Goal: Task Accomplishment & Management: Complete application form

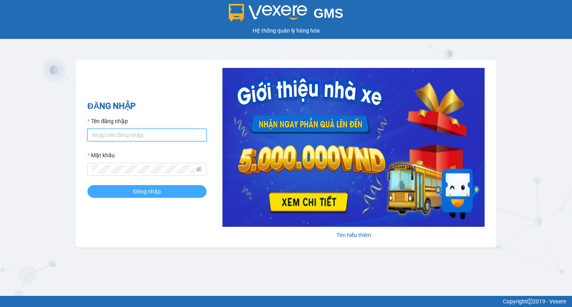
type input "tram.thanhlich"
click at [137, 196] on button "Đăng nhập" at bounding box center [146, 191] width 119 height 13
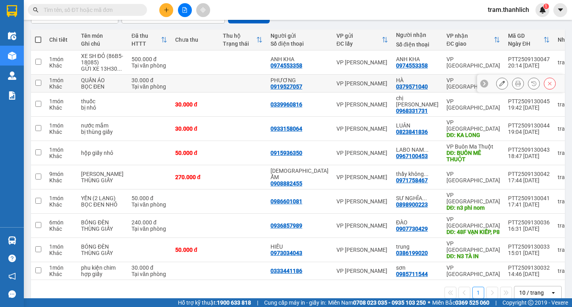
scroll to position [43, 0]
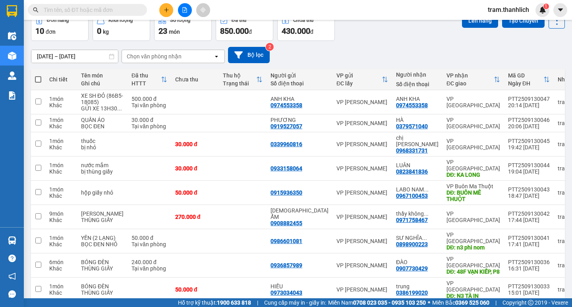
click at [162, 6] on button at bounding box center [166, 10] width 14 height 14
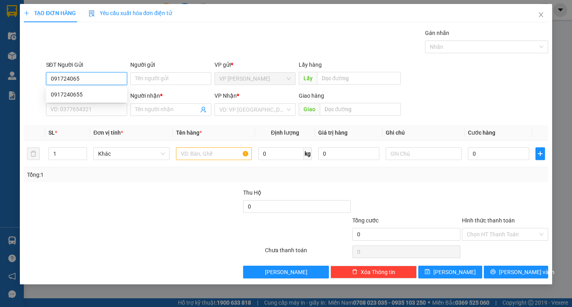
type input "0917240655"
click at [79, 93] on div "0917240655" at bounding box center [86, 94] width 71 height 9
type input "0932192277"
type input "CÔ THANH"
type input "0917240655"
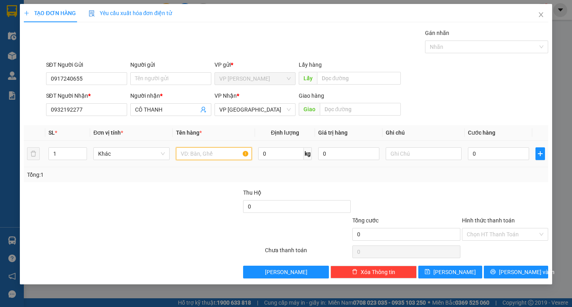
click at [204, 153] on input "text" at bounding box center [214, 153] width 76 height 13
type input "b"
type input "bánh hỏi"
click at [490, 149] on input "0" at bounding box center [498, 153] width 61 height 13
type input "3"
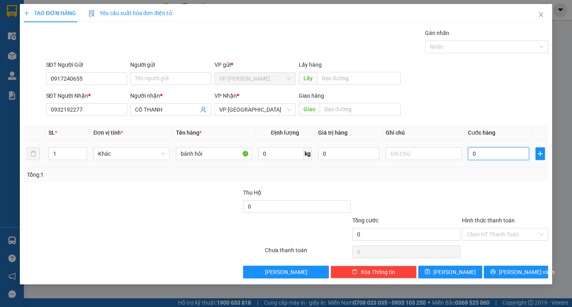
type input "3"
type input "30"
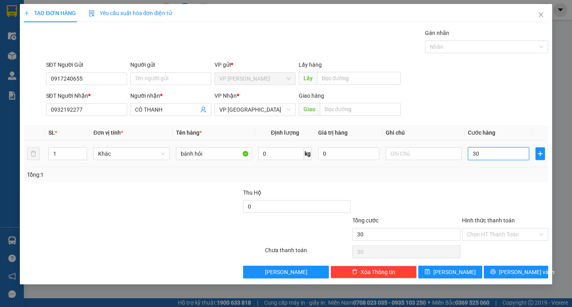
type input "300"
type input "3.000"
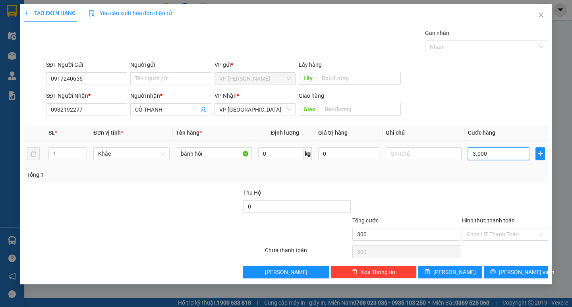
type input "3.000"
type input "30.000"
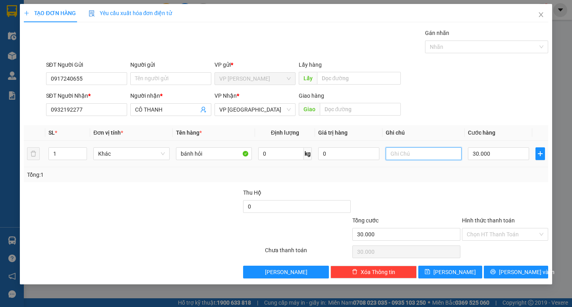
click at [410, 155] on input "text" at bounding box center [424, 153] width 76 height 13
type input "bị vàng (ck cô liên)"
click at [496, 229] on input "Hình thức thanh toán" at bounding box center [502, 234] width 71 height 12
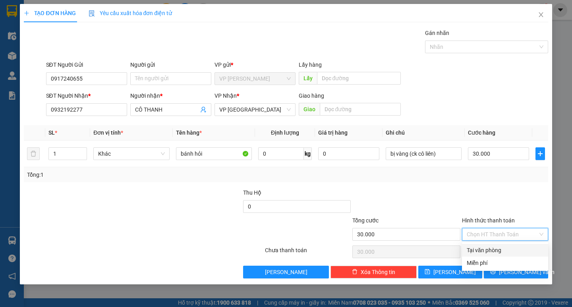
click at [497, 249] on div "Tại văn phòng" at bounding box center [505, 250] width 77 height 9
type input "0"
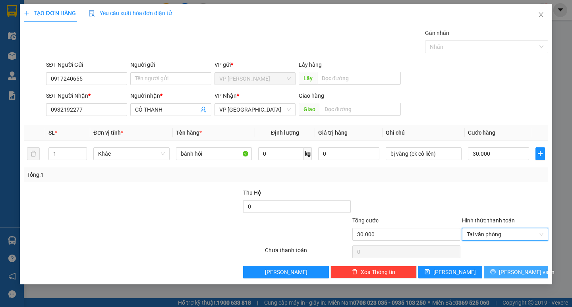
click at [506, 271] on button "[PERSON_NAME] và In" at bounding box center [516, 272] width 64 height 13
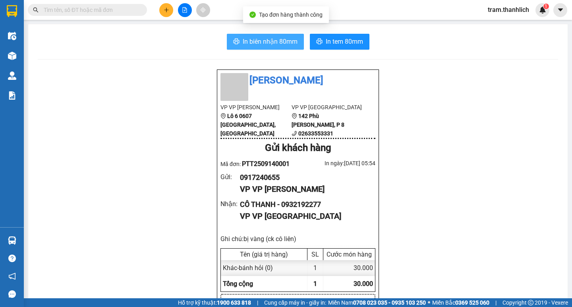
click at [254, 39] on span "In biên nhận 80mm" at bounding box center [270, 42] width 55 height 10
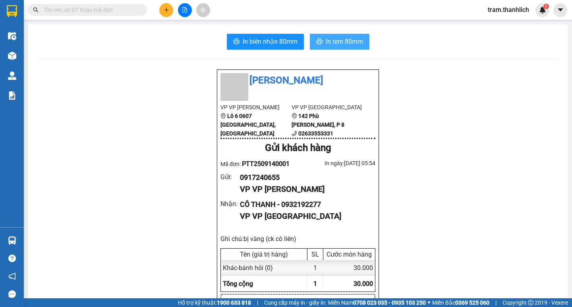
click at [337, 42] on span "In tem 80mm" at bounding box center [344, 42] width 37 height 10
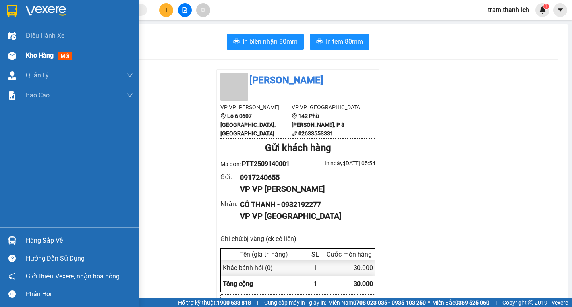
click at [13, 52] on img at bounding box center [12, 56] width 8 height 8
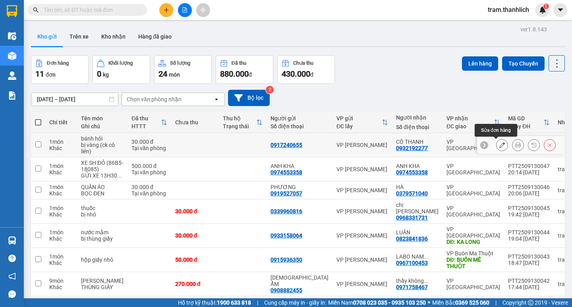
click at [501, 147] on div at bounding box center [502, 145] width 12 height 12
click at [499, 143] on icon at bounding box center [502, 145] width 6 height 6
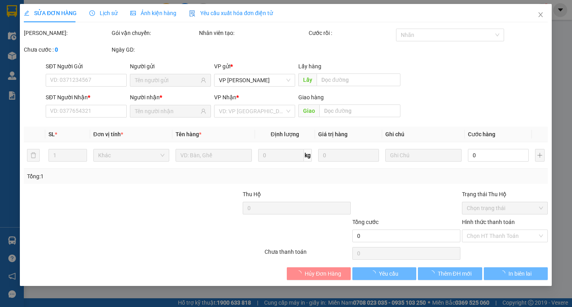
type input "0917240655"
type input "0932192277"
type input "30.000"
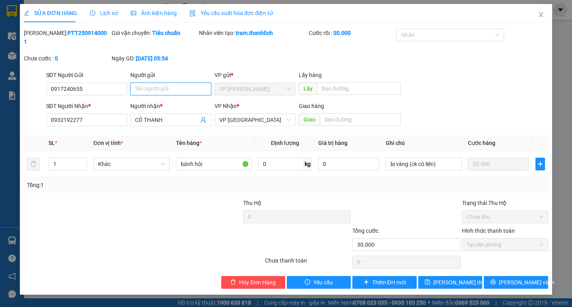
click at [187, 83] on input "Người gửi" at bounding box center [170, 89] width 81 height 13
type input "gửi xe limou"
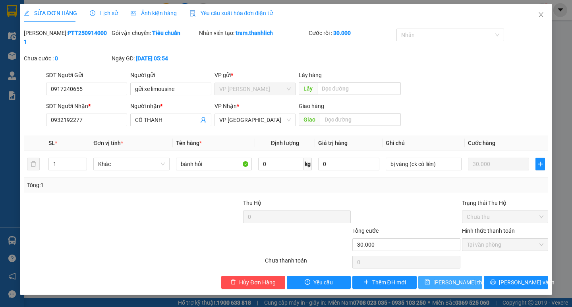
click at [447, 278] on span "[PERSON_NAME] thay đổi" at bounding box center [465, 282] width 64 height 9
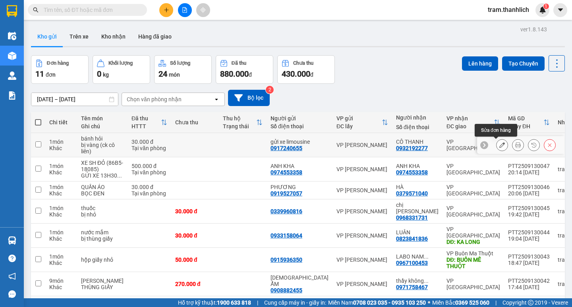
click at [499, 145] on button at bounding box center [501, 145] width 11 height 14
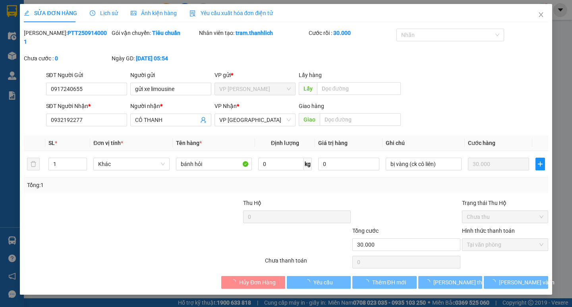
type input "0917240655"
type input "0932192277"
type input "30.000"
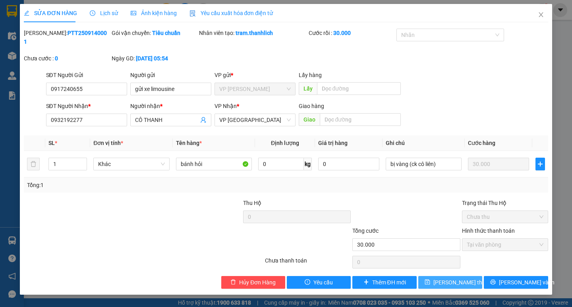
click at [446, 278] on span "[PERSON_NAME] thay đổi" at bounding box center [465, 282] width 64 height 9
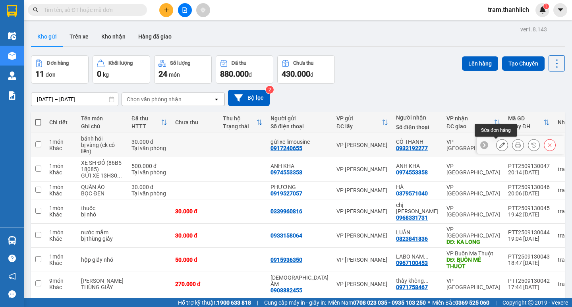
click at [496, 148] on button at bounding box center [501, 145] width 11 height 14
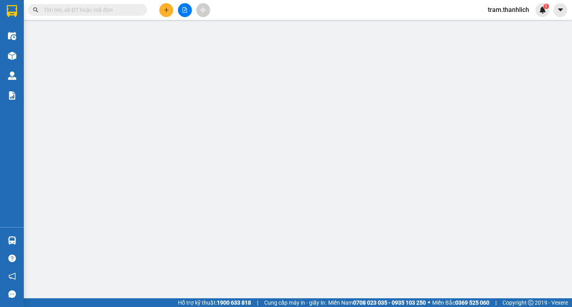
type input "0917240655"
type input "0932192277"
type input "30.000"
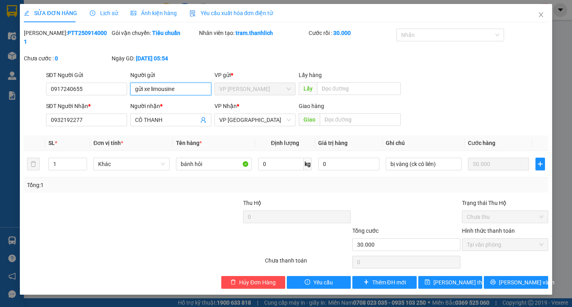
click at [183, 83] on input "gửi xe limousine" at bounding box center [170, 89] width 81 height 13
type input "g"
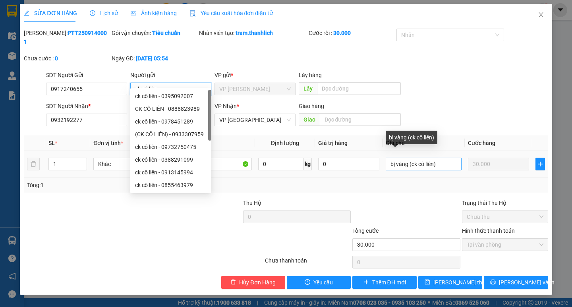
type input "ck cô liên"
click at [444, 158] on input "bị vàng (ck cô liên)" at bounding box center [424, 164] width 76 height 13
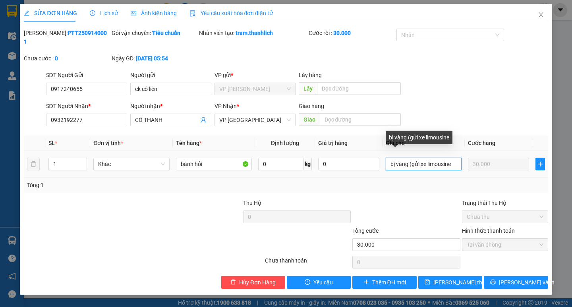
type input "bị vàng (gửi xe limousine)"
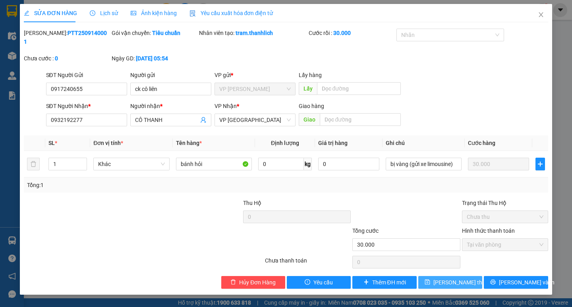
click at [451, 278] on span "[PERSON_NAME] thay đổi" at bounding box center [465, 282] width 64 height 9
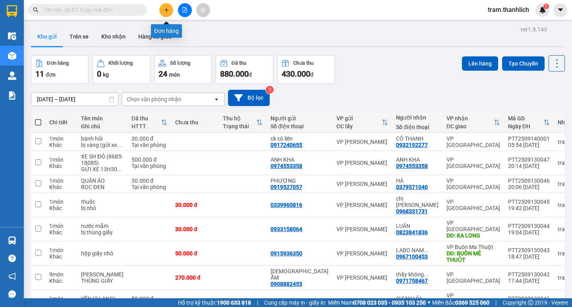
click at [166, 14] on button at bounding box center [166, 10] width 14 height 14
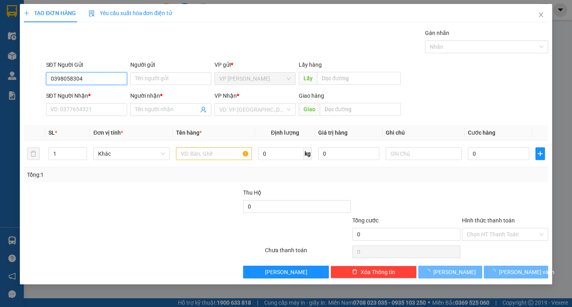
type input "0398058304"
click at [70, 102] on div "SĐT Người Nhận *" at bounding box center [86, 97] width 81 height 12
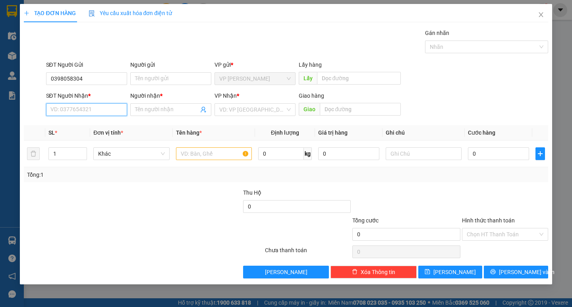
click at [67, 112] on input "SĐT Người Nhận *" at bounding box center [86, 109] width 81 height 13
type input "0336905414"
click at [86, 126] on div "0336905414 - NGỌC" at bounding box center [86, 125] width 71 height 9
type input "NGỌC"
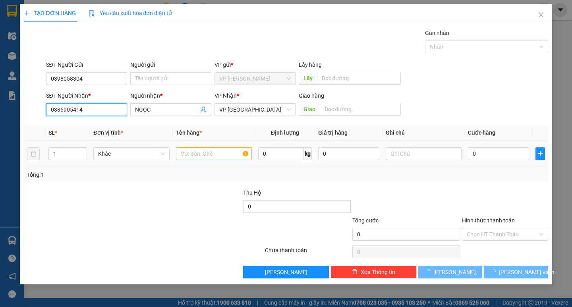
type input "0336905414"
click at [185, 152] on input "text" at bounding box center [214, 153] width 76 height 13
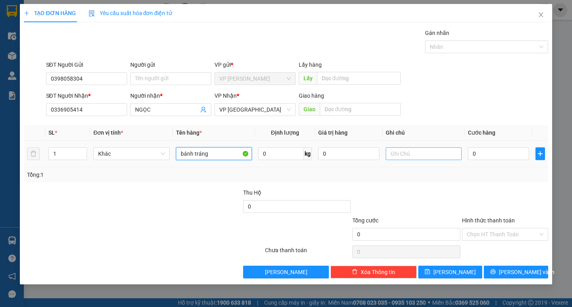
type input "bánh tráng"
click at [418, 153] on input "text" at bounding box center [424, 153] width 76 height 13
type input "bị"
click at [480, 151] on input "0" at bounding box center [498, 153] width 61 height 13
type input "3"
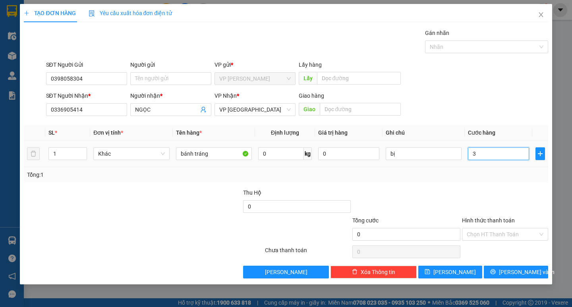
type input "3"
type input "30"
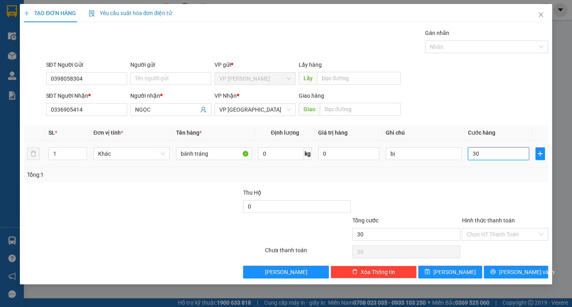
type input "300"
type input "3.000"
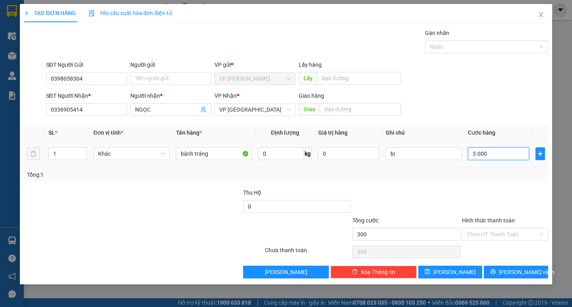
type input "3.000"
type input "30.000"
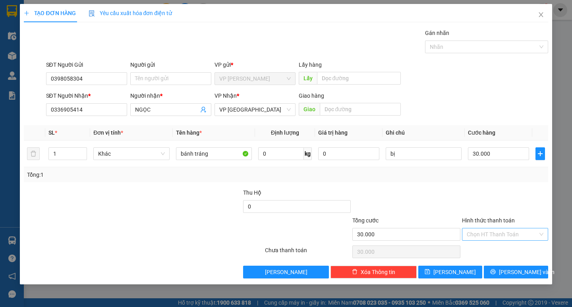
click at [478, 233] on input "Hình thức thanh toán" at bounding box center [502, 234] width 71 height 12
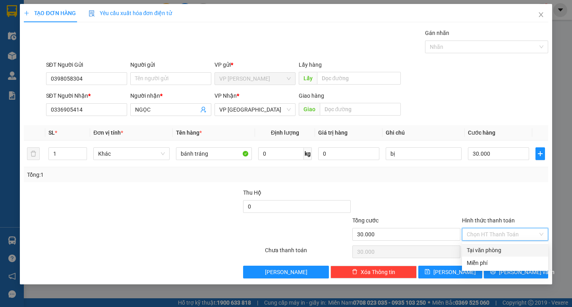
click at [478, 246] on div "Tại văn phòng" at bounding box center [505, 250] width 77 height 9
type input "0"
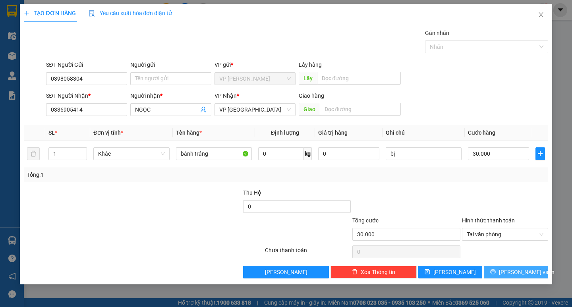
click at [515, 276] on span "[PERSON_NAME] và In" at bounding box center [527, 272] width 56 height 9
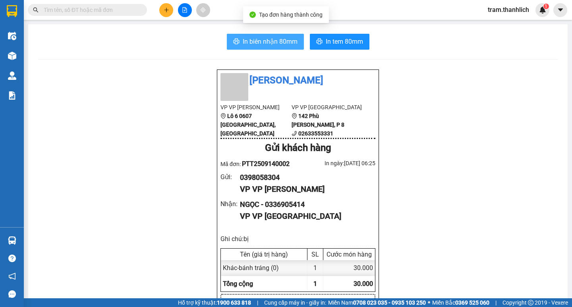
click at [295, 38] on button "In biên nhận 80mm" at bounding box center [265, 42] width 77 height 16
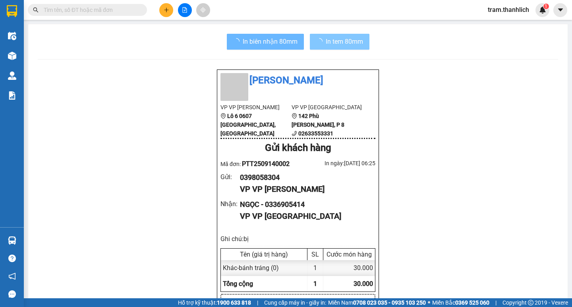
click at [340, 39] on span "In tem 80mm" at bounding box center [344, 42] width 37 height 10
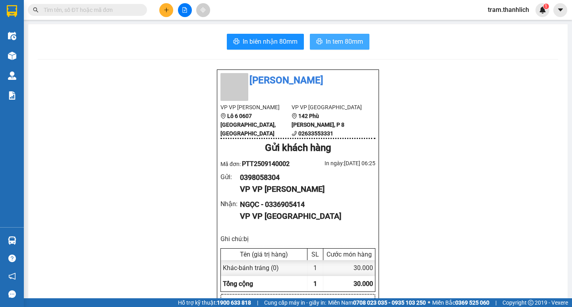
click at [347, 40] on span "In tem 80mm" at bounding box center [344, 42] width 37 height 10
click at [167, 13] on button at bounding box center [166, 10] width 14 height 14
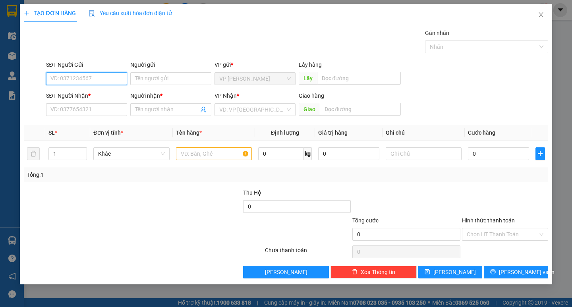
click at [84, 75] on input "SĐT Người Gửi" at bounding box center [86, 78] width 81 height 13
type input "0913429564"
click at [82, 102] on div "0913429564 0913429564" at bounding box center [86, 95] width 81 height 16
click at [82, 98] on div "SĐT Người Nhận *" at bounding box center [86, 95] width 81 height 9
click at [82, 103] on input "SĐT Người Nhận *" at bounding box center [86, 109] width 81 height 13
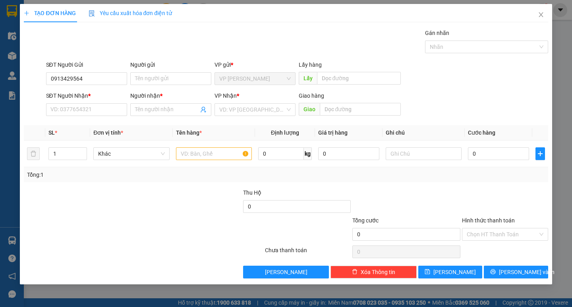
click at [95, 70] on div "SĐT Người Gửi" at bounding box center [86, 66] width 81 height 12
click at [93, 78] on input "0913429564" at bounding box center [86, 78] width 81 height 13
click at [91, 91] on div "0913429564" at bounding box center [86, 94] width 71 height 9
type input "0975245245"
type input "ANH HOÀNG"
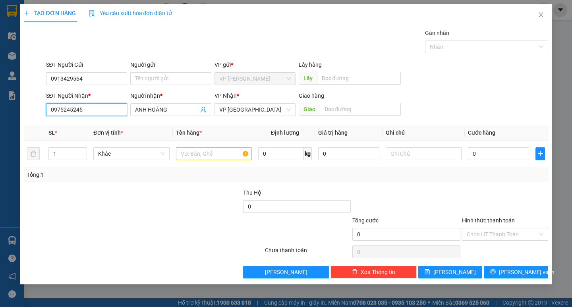
click at [95, 109] on input "0975245245" at bounding box center [86, 109] width 81 height 13
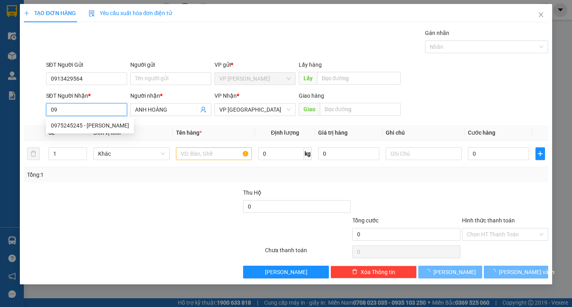
type input "0"
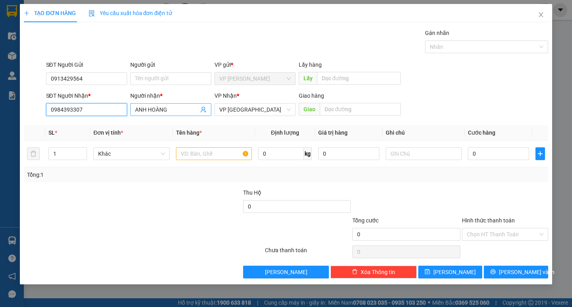
type input "0984393307"
click at [188, 103] on span "ANH HOÀNG" at bounding box center [170, 109] width 81 height 13
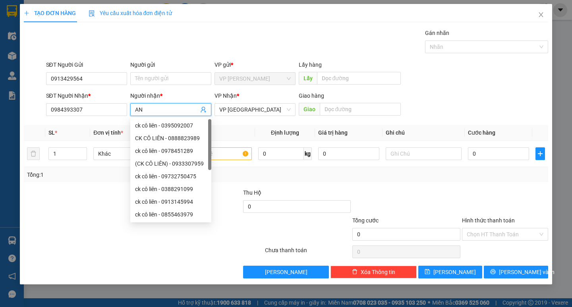
type input "A"
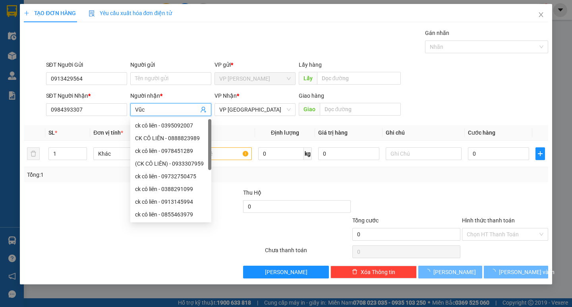
type input "[PERSON_NAME]"
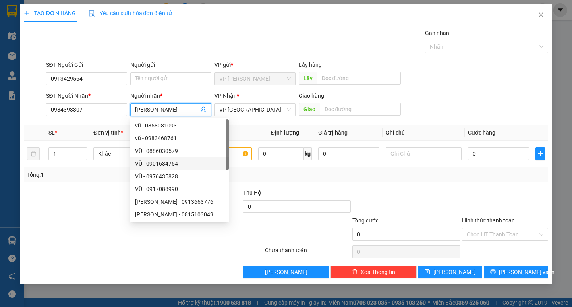
click at [195, 160] on div "VŨ - 0901634754" at bounding box center [179, 163] width 89 height 9
type input "0901634754"
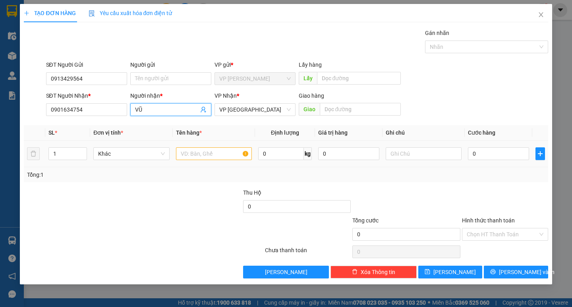
type input "VŨ"
click at [188, 147] on div at bounding box center [214, 154] width 76 height 16
click at [192, 154] on input "text" at bounding box center [214, 153] width 76 height 13
type input "hải sản"
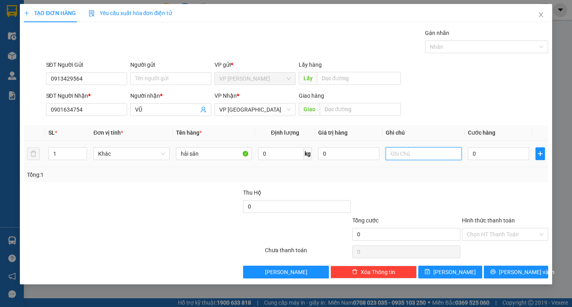
click at [428, 154] on input "text" at bounding box center [424, 153] width 76 height 13
type input "thùng giấy"
click at [512, 152] on input "0" at bounding box center [498, 153] width 61 height 13
type input "3"
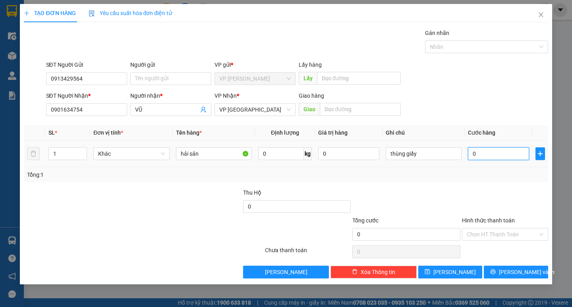
type input "3"
click at [491, 231] on input "Hình thức thanh toán" at bounding box center [502, 234] width 71 height 12
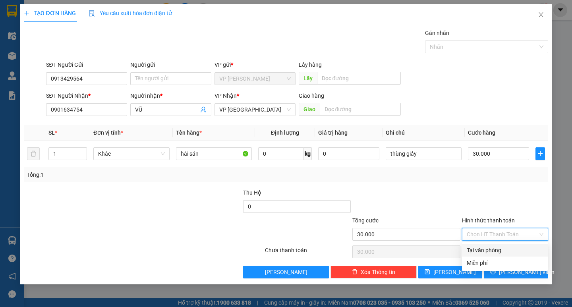
click at [497, 248] on div "Tại văn phòng" at bounding box center [505, 250] width 77 height 9
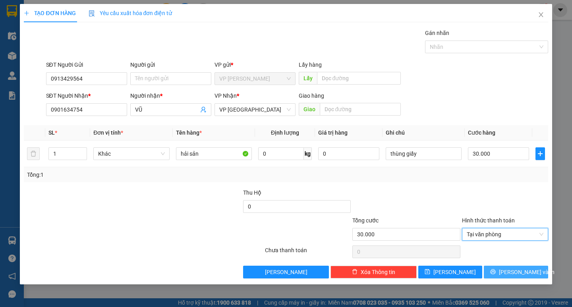
click at [510, 270] on span "[PERSON_NAME] và In" at bounding box center [527, 272] width 56 height 9
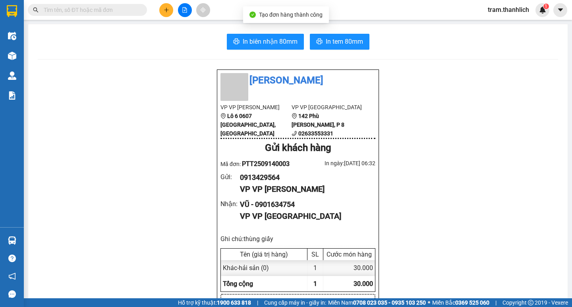
click at [265, 40] on span "In biên nhận 80mm" at bounding box center [270, 42] width 55 height 10
click at [331, 42] on span "In tem 80mm" at bounding box center [344, 42] width 37 height 10
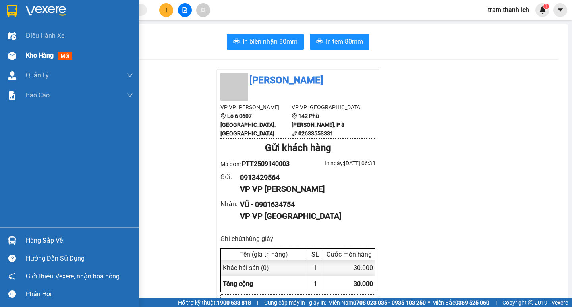
click at [25, 51] on div "Kho hàng mới" at bounding box center [69, 56] width 139 height 20
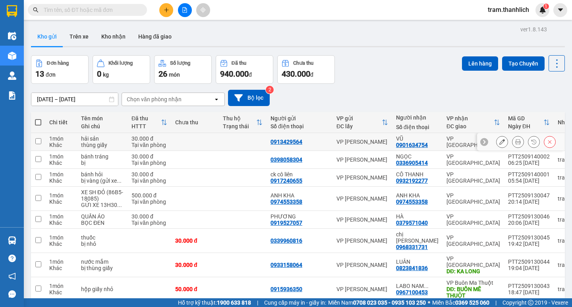
click at [499, 144] on icon at bounding box center [502, 142] width 6 height 6
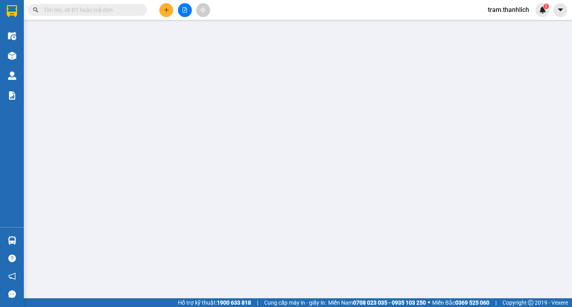
type input "0913429564"
type input "0901634754"
type input "30.000"
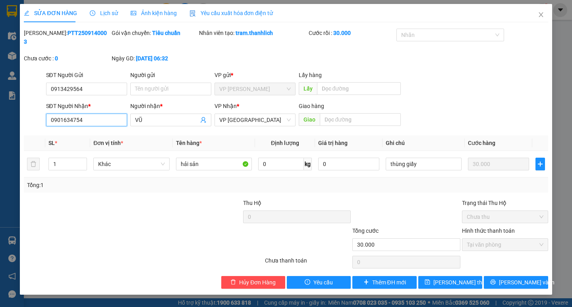
click at [91, 114] on input "0901634754" at bounding box center [86, 120] width 81 height 13
type input "0"
type input "0984393307"
click at [158, 117] on span "VŨ" at bounding box center [170, 120] width 81 height 13
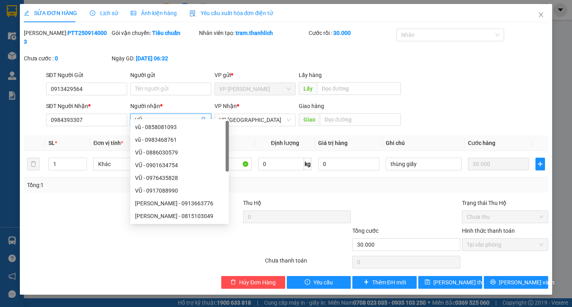
type input "V"
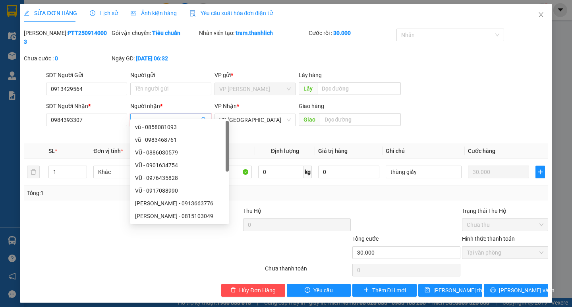
type input "V"
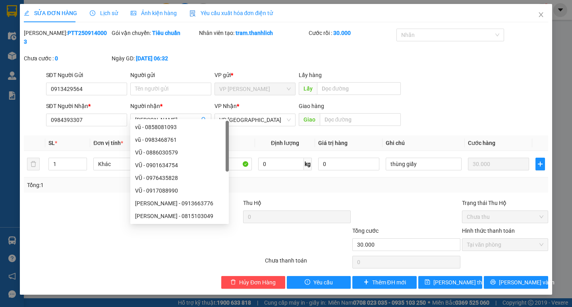
click at [470, 102] on div "SĐT Người Nhận * 0984393307 Người nhận * Vũ VP Nhận * VP Đà Lạt Giao hàng Giao" at bounding box center [296, 116] width 505 height 28
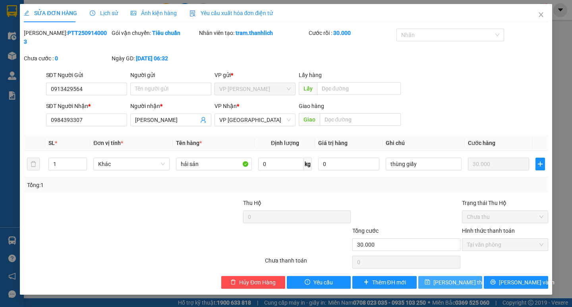
click at [465, 278] on span "[PERSON_NAME] thay đổi" at bounding box center [465, 282] width 64 height 9
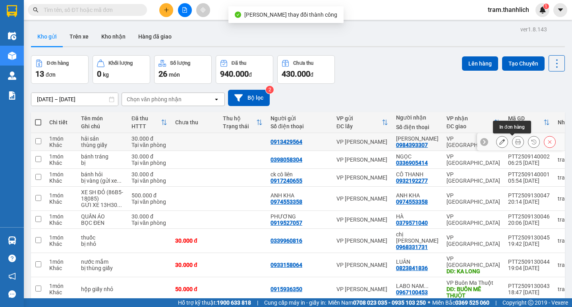
click at [515, 141] on button at bounding box center [517, 142] width 11 height 14
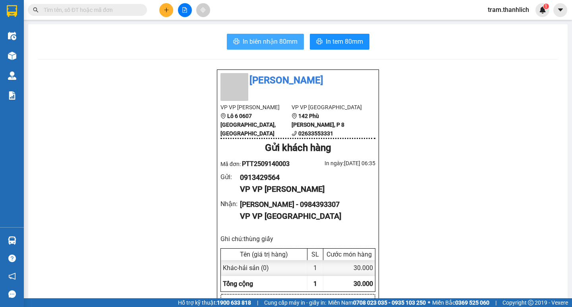
click at [251, 38] on span "In biên nhận 80mm" at bounding box center [270, 42] width 55 height 10
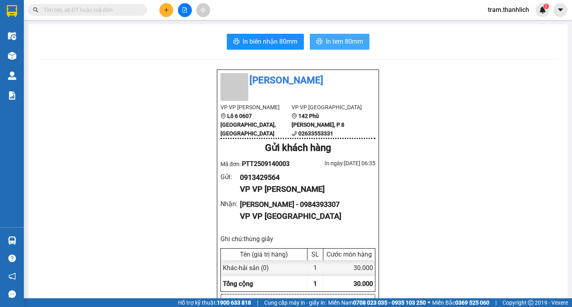
click at [343, 41] on span "In tem 80mm" at bounding box center [344, 42] width 37 height 10
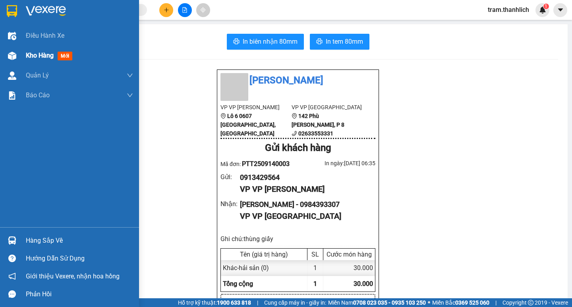
click at [10, 50] on div at bounding box center [12, 56] width 14 height 14
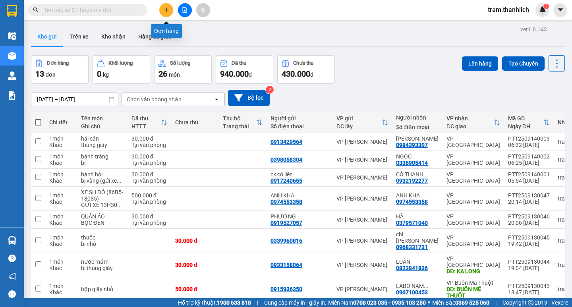
click at [166, 8] on icon "plus" at bounding box center [167, 10] width 6 height 6
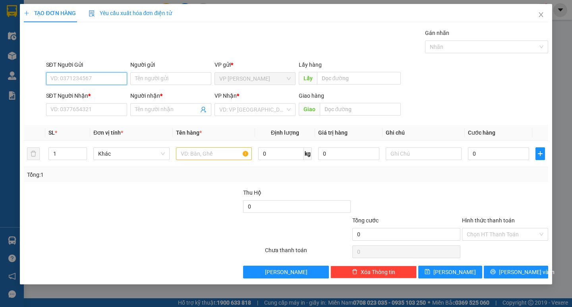
paste input "0916827462"
type input "0916827462"
click at [83, 106] on input "SĐT Người Nhận *" at bounding box center [86, 109] width 81 height 13
drag, startPoint x: 83, startPoint y: 106, endPoint x: 64, endPoint y: 108, distance: 19.2
click at [64, 108] on input "SĐT Người Nhận *" at bounding box center [86, 109] width 81 height 13
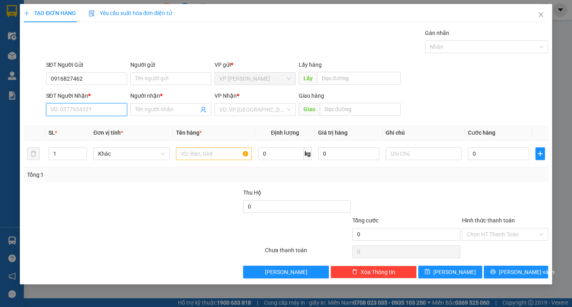
click at [64, 108] on input "SĐT Người Nhận *" at bounding box center [86, 109] width 81 height 13
paste input "0916827462"
type input "0916827462"
click at [173, 108] on input "Người nhận *" at bounding box center [167, 109] width 64 height 9
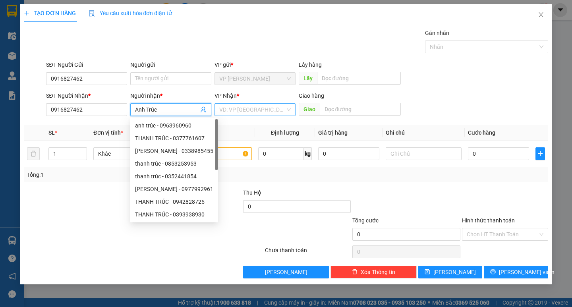
type input "Anh Trúc"
click at [243, 106] on input "search" at bounding box center [252, 110] width 66 height 12
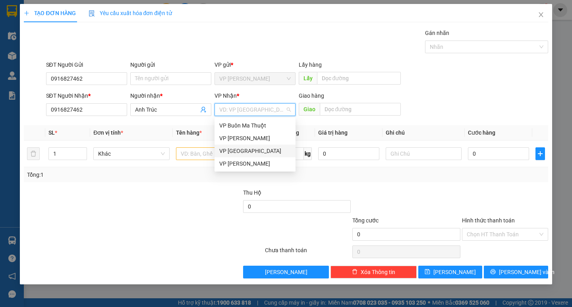
click at [253, 151] on div "VP [GEOGRAPHIC_DATA]" at bounding box center [254, 151] width 71 height 9
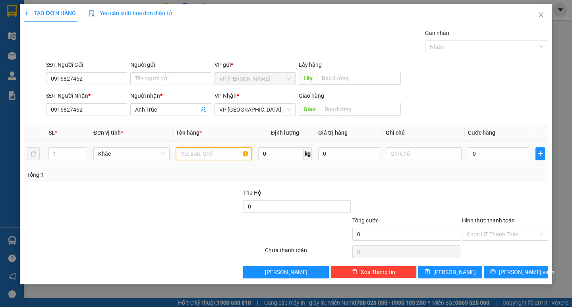
click at [192, 158] on input "text" at bounding box center [214, 153] width 76 height 13
type input "xe số (bsx: 86T2 - 1230)"
click at [489, 152] on input "0" at bounding box center [498, 153] width 61 height 13
type input "3"
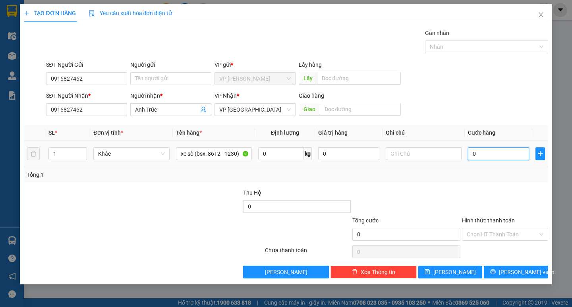
type input "3"
type input "30"
type input "300"
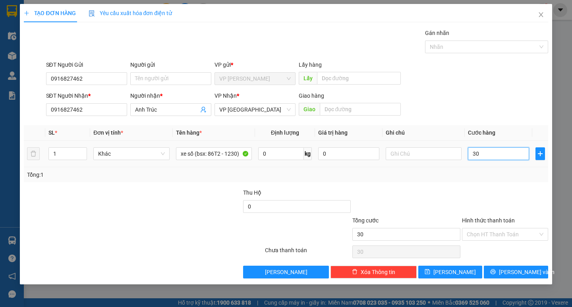
type input "300"
type input "3.000"
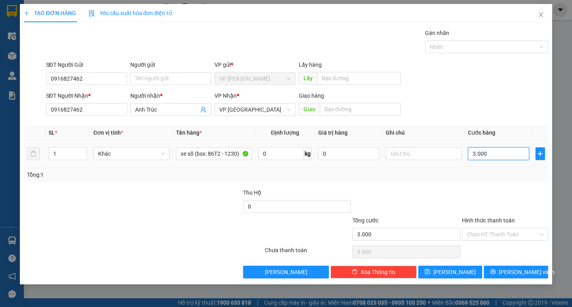
type input "30.000"
type input "300.000"
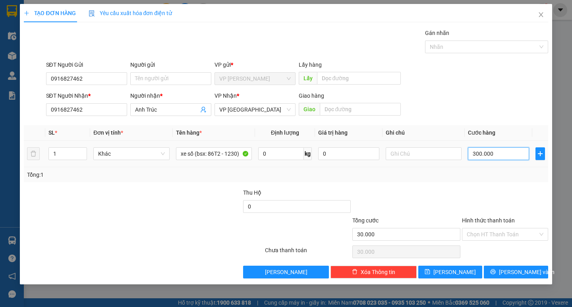
type input "300.000"
click at [523, 275] on span "[PERSON_NAME] và In" at bounding box center [527, 272] width 56 height 9
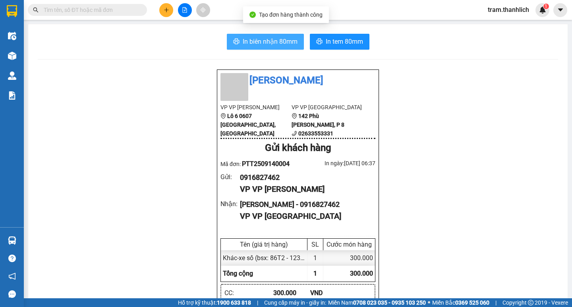
click at [251, 41] on span "In biên nhận 80mm" at bounding box center [270, 42] width 55 height 10
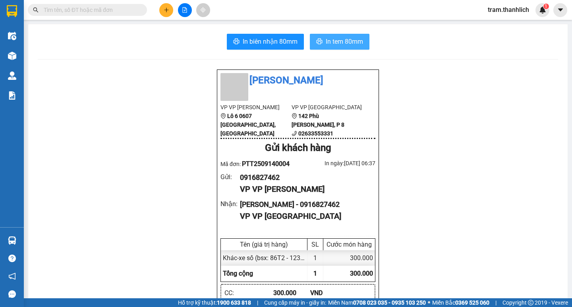
click at [344, 48] on button "In tem 80mm" at bounding box center [340, 42] width 60 height 16
click at [169, 10] on icon "plus" at bounding box center [167, 10] width 6 height 6
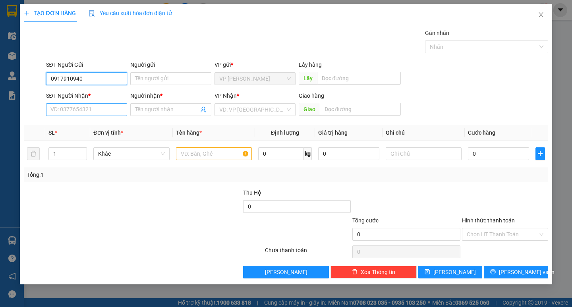
type input "0917910940"
click at [91, 108] on input "SĐT Người Nhận *" at bounding box center [86, 109] width 81 height 13
type input "0838735025"
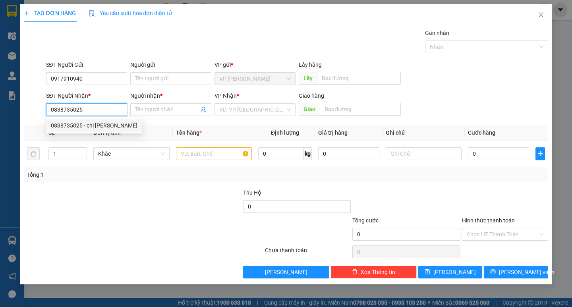
click at [90, 124] on div "0838735025 - chị [PERSON_NAME]" at bounding box center [94, 125] width 87 height 9
type input "chị Dung"
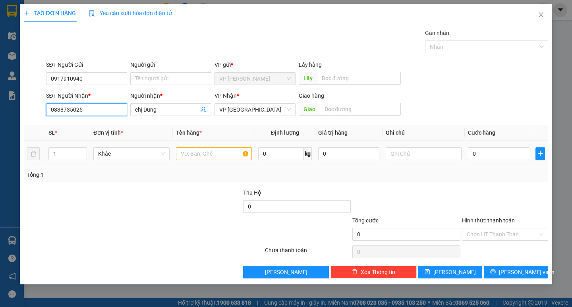
type input "0838735025"
click at [188, 156] on input "text" at bounding box center [214, 153] width 76 height 13
type input "BÁNH TRÁNG"
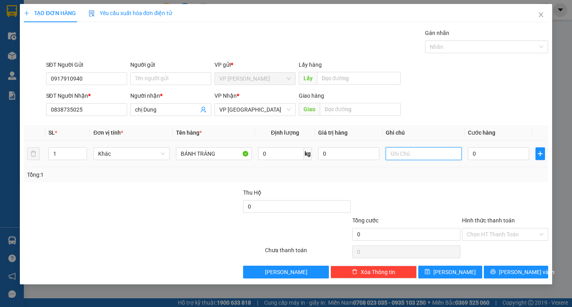
click at [406, 159] on input "text" at bounding box center [424, 153] width 76 height 13
type input "BỊ"
click at [484, 150] on input "0" at bounding box center [498, 153] width 61 height 13
type input "5"
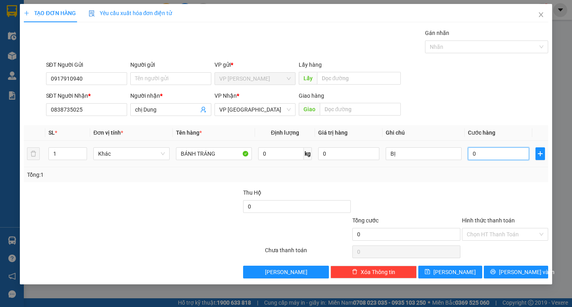
type input "5"
type input "50"
type input "500"
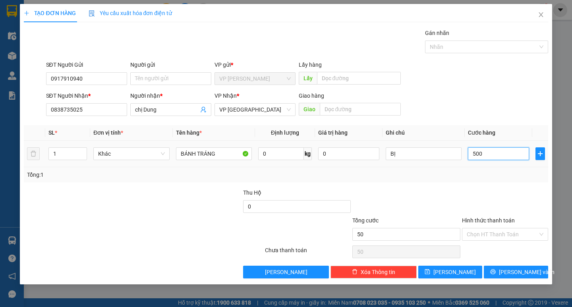
type input "500"
type input "5.000"
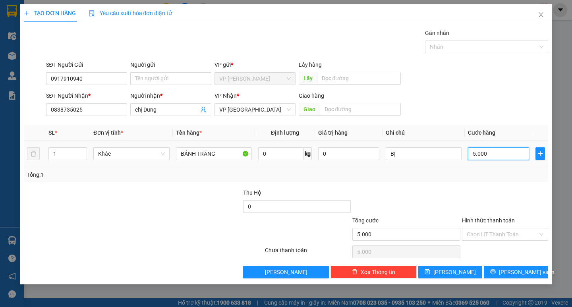
type input "50.000"
type input "5.000"
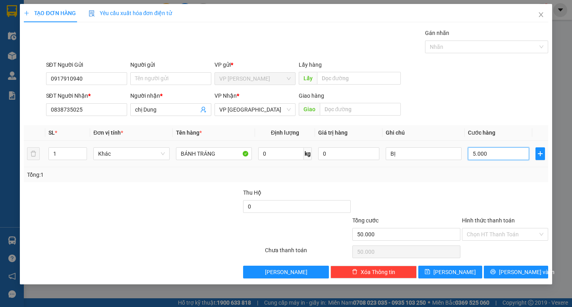
type input "5.000"
type input "500"
type input "50"
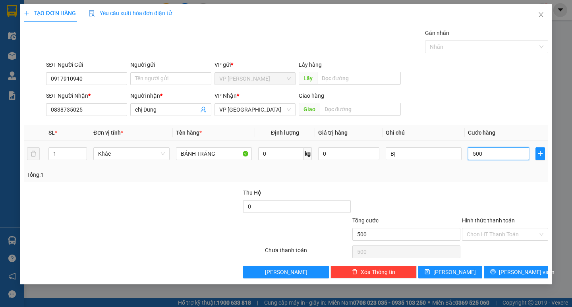
type input "50"
type input "5"
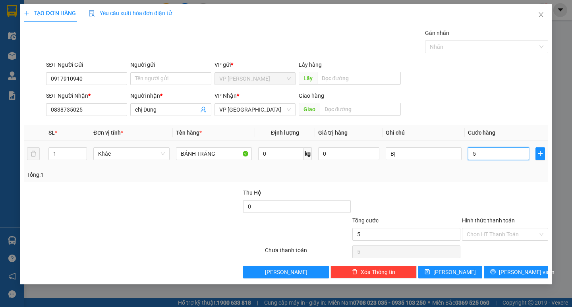
type input "0"
type input "04"
type input "4"
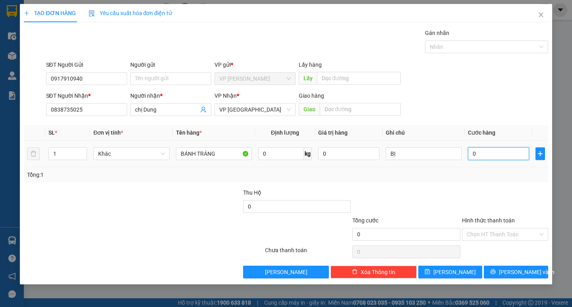
type input "4"
type input "040"
type input "40"
type input "0.400"
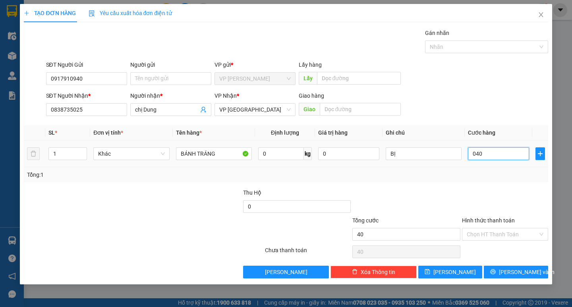
type input "400"
type input "04.000"
type input "4.000"
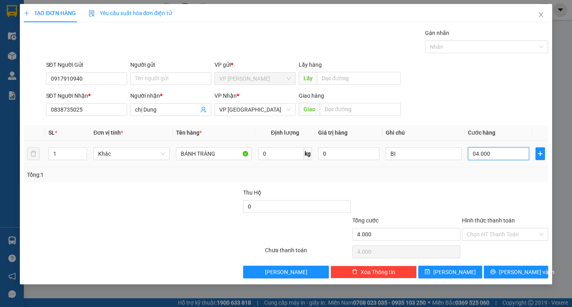
type input "040.000"
type input "40.000"
click at [518, 272] on span "[PERSON_NAME] và In" at bounding box center [527, 272] width 56 height 9
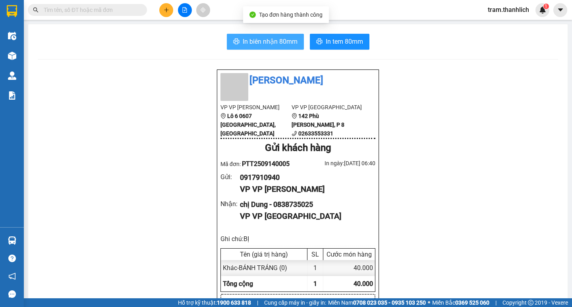
drag, startPoint x: 264, startPoint y: 46, endPoint x: 417, endPoint y: 40, distance: 153.0
click at [270, 45] on span "In biên nhận 80mm" at bounding box center [270, 42] width 55 height 10
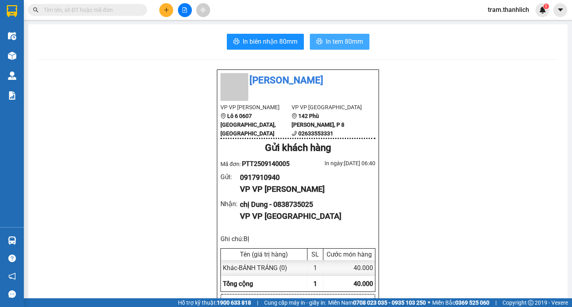
click at [348, 40] on span "In tem 80mm" at bounding box center [344, 42] width 37 height 10
click at [165, 12] on icon "plus" at bounding box center [167, 10] width 6 height 6
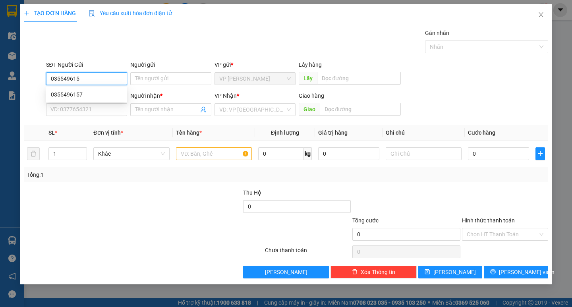
type input "0355496157"
click at [95, 94] on div "0355496157" at bounding box center [86, 94] width 71 height 9
type input "0985031809"
type input "SƯƠNG"
type input "DUC TRONG"
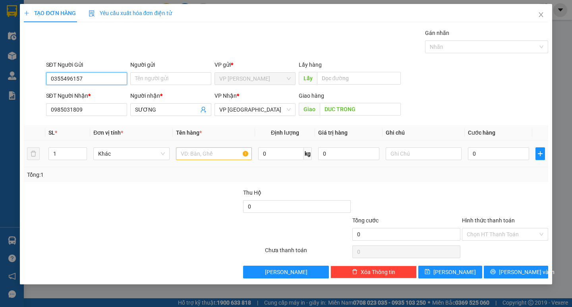
type input "0355496157"
click at [203, 153] on input "text" at bounding box center [214, 153] width 76 height 13
type input "T"
type input "THỰC PHẢM"
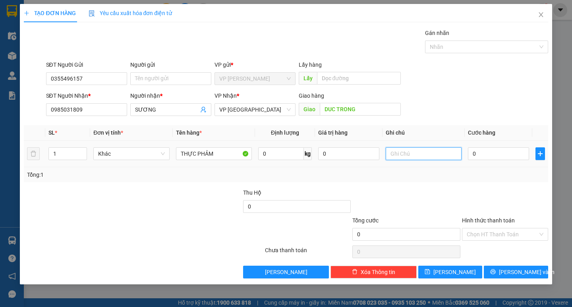
click at [403, 157] on input "text" at bounding box center [424, 153] width 76 height 13
type input "THÙNG XỐP"
click at [524, 152] on input "0" at bounding box center [498, 153] width 61 height 13
type input "4"
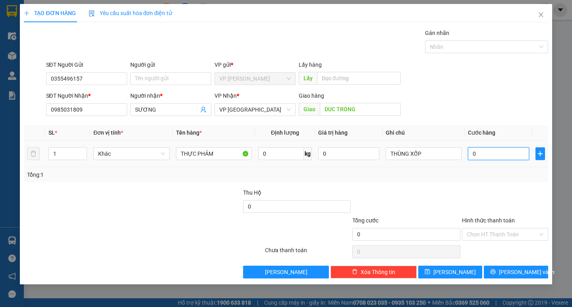
type input "4"
type input "40"
type input "400"
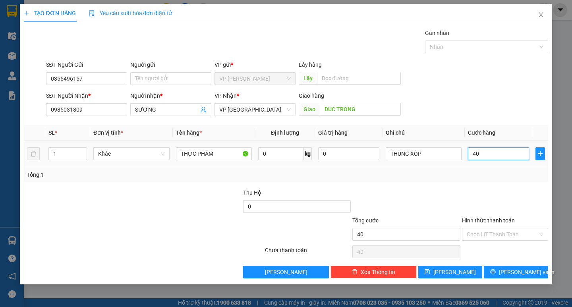
type input "400"
type input "4.000"
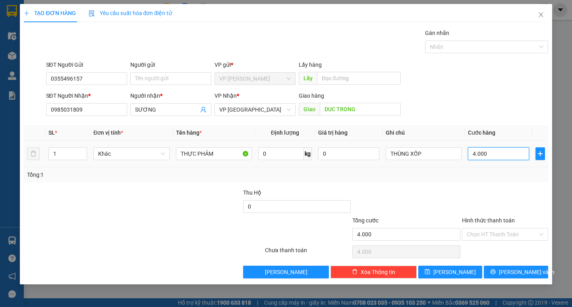
type input "40.000"
click at [489, 231] on input "Hình thức thanh toán" at bounding box center [502, 234] width 71 height 12
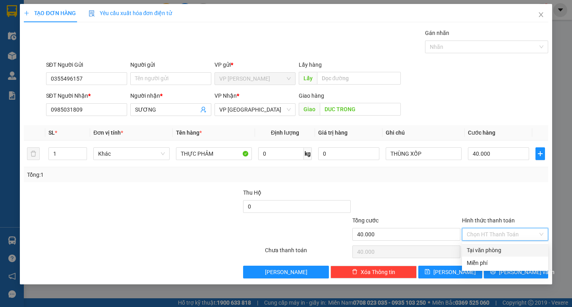
click at [494, 249] on div "Tại văn phòng" at bounding box center [505, 250] width 77 height 9
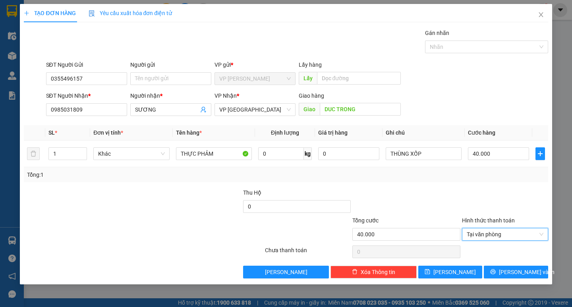
click at [509, 265] on div "Transit Pickup Surcharge Ids Transit Deliver Surcharge Ids Transit Deliver Surc…" at bounding box center [286, 154] width 524 height 250
click at [509, 270] on span "[PERSON_NAME] và In" at bounding box center [527, 272] width 56 height 9
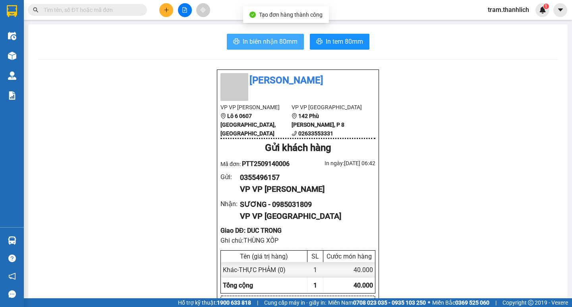
click at [268, 43] on span "In biên nhận 80mm" at bounding box center [270, 42] width 55 height 10
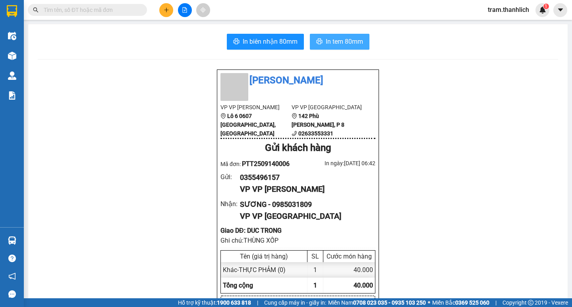
click at [344, 43] on span "In tem 80mm" at bounding box center [344, 42] width 37 height 10
click at [169, 10] on icon "plus" at bounding box center [167, 10] width 6 height 6
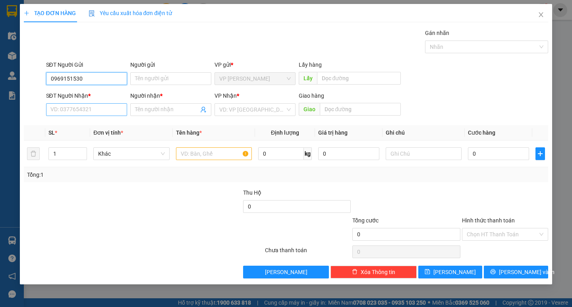
type input "0969151530"
click at [100, 112] on input "SĐT Người Nhận *" at bounding box center [86, 109] width 81 height 13
click at [88, 79] on input "0969151530" at bounding box center [86, 78] width 81 height 13
click at [71, 81] on input "0969151530" at bounding box center [86, 78] width 81 height 13
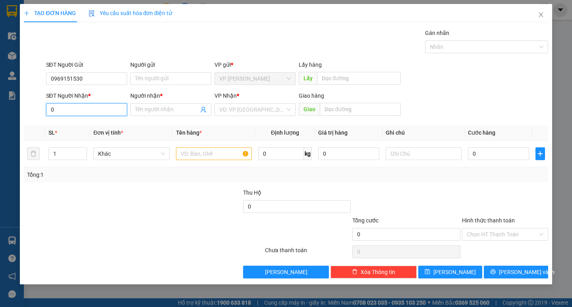
click at [88, 104] on input "0" at bounding box center [86, 109] width 81 height 13
type input "0977141672"
click at [147, 109] on input "Người nhận *" at bounding box center [167, 109] width 64 height 9
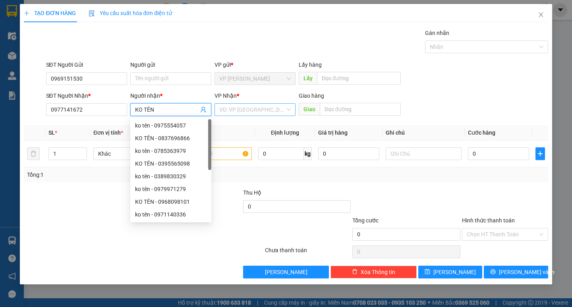
type input "KO TÊN"
click at [260, 115] on input "search" at bounding box center [252, 110] width 66 height 12
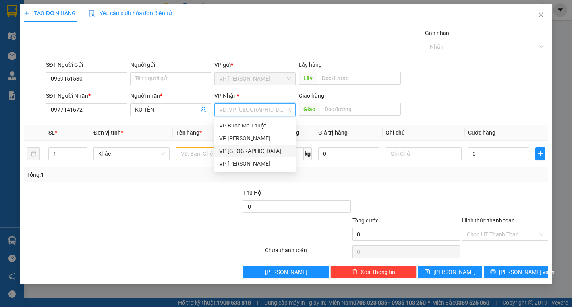
click at [261, 151] on div "VP [GEOGRAPHIC_DATA]" at bounding box center [254, 151] width 71 height 9
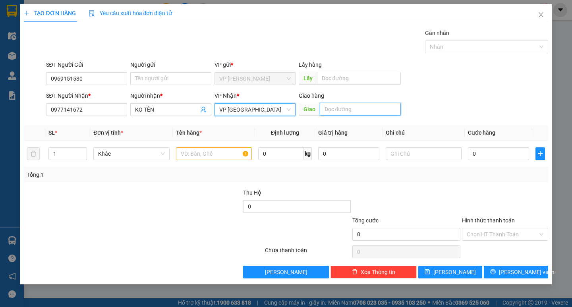
click at [356, 103] on input "text" at bounding box center [360, 109] width 81 height 13
type input "NGÃ 3 MA ÂM"
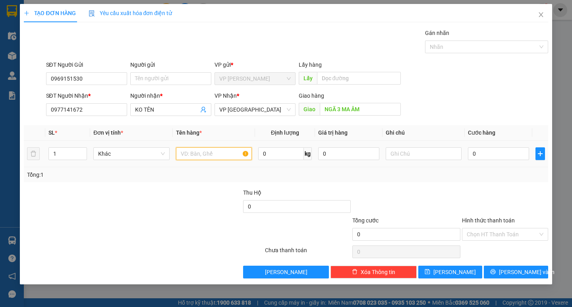
click at [200, 152] on input "text" at bounding box center [214, 153] width 76 height 13
type input "MÁY CẮT"
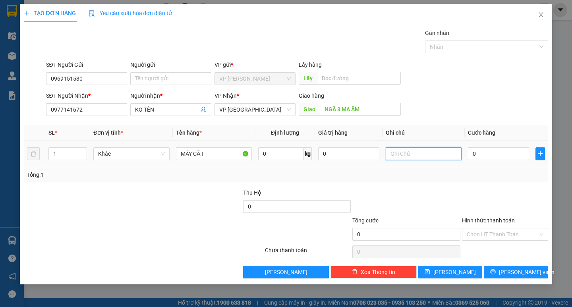
click at [431, 154] on input "text" at bounding box center [424, 153] width 76 height 13
click at [477, 156] on input "0" at bounding box center [498, 153] width 61 height 13
type input "5"
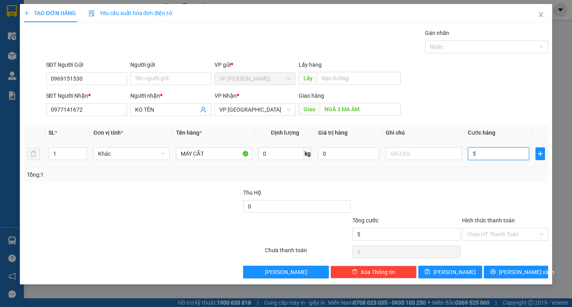
type input "50"
type input "500"
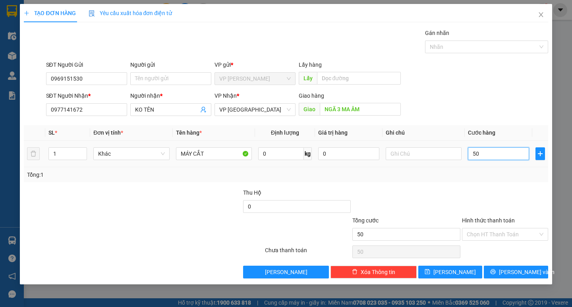
type input "500"
type input "5.000"
type input "50.000"
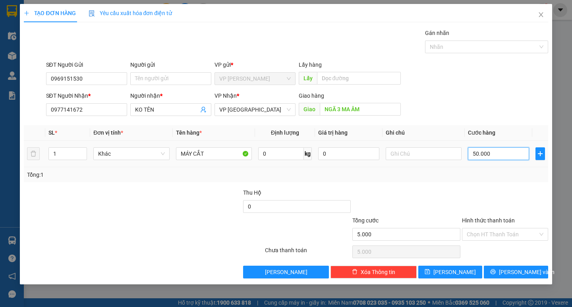
type input "50.000"
click at [483, 236] on input "Hình thức thanh toán" at bounding box center [502, 234] width 71 height 12
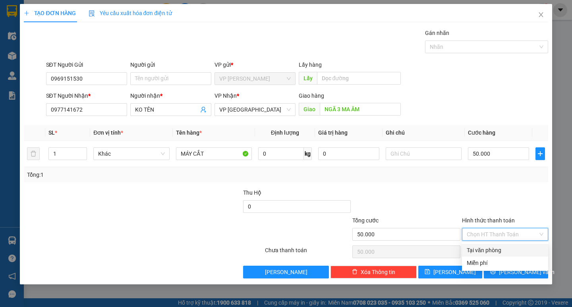
click at [484, 247] on div "Tại văn phòng" at bounding box center [505, 250] width 77 height 9
type input "0"
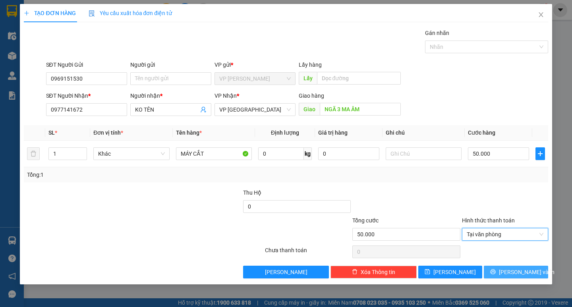
click at [509, 270] on span "[PERSON_NAME] và In" at bounding box center [527, 272] width 56 height 9
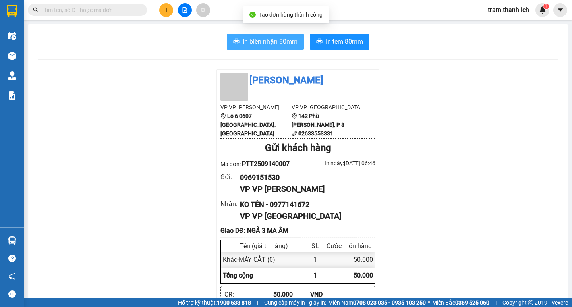
click at [260, 39] on span "In biên nhận 80mm" at bounding box center [270, 42] width 55 height 10
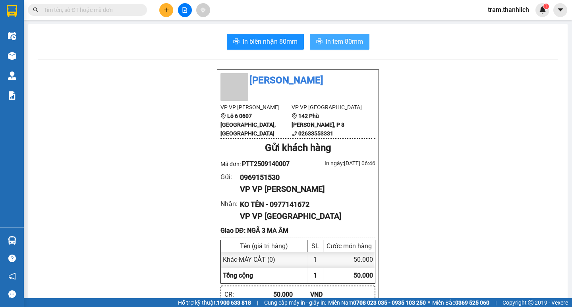
click at [361, 40] on button "In tem 80mm" at bounding box center [340, 42] width 60 height 16
click at [165, 10] on icon "plus" at bounding box center [167, 10] width 6 height 6
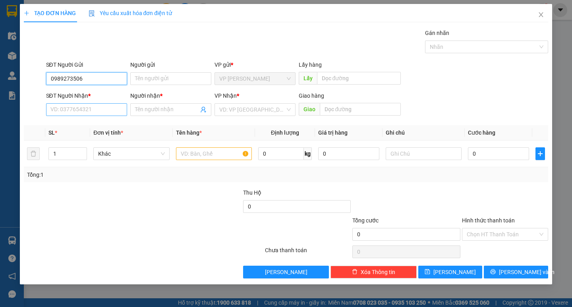
type input "0989273506"
click at [96, 110] on input "SĐT Người Nhận *" at bounding box center [86, 109] width 81 height 13
click at [169, 102] on div "Người nhận *" at bounding box center [170, 97] width 81 height 12
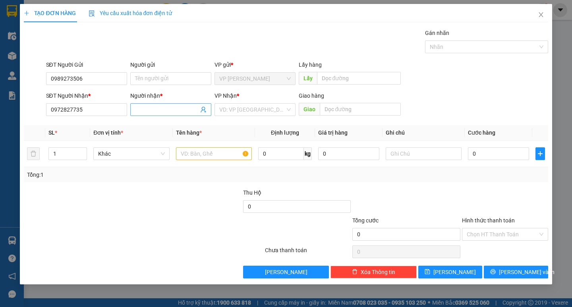
click at [159, 110] on input "Người nhận *" at bounding box center [167, 109] width 64 height 9
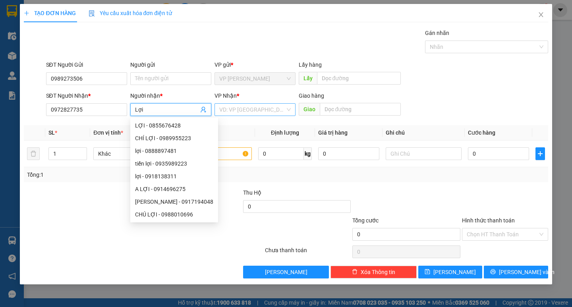
click at [221, 109] on input "search" at bounding box center [252, 110] width 66 height 12
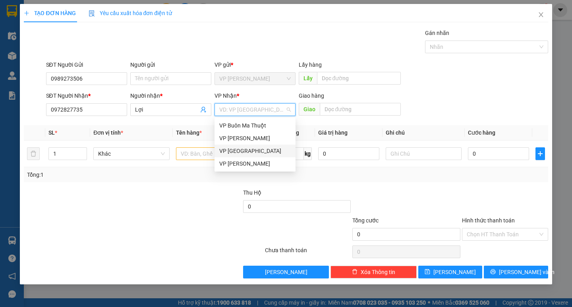
click at [245, 152] on div "VP [GEOGRAPHIC_DATA]" at bounding box center [254, 151] width 71 height 9
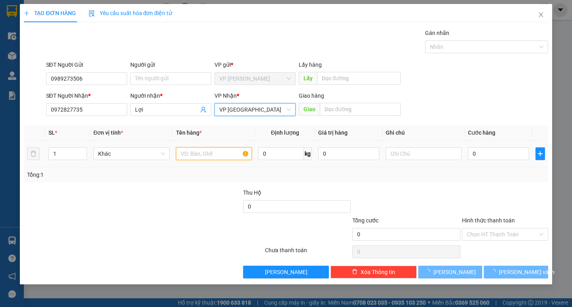
click at [202, 155] on input "text" at bounding box center [214, 153] width 76 height 13
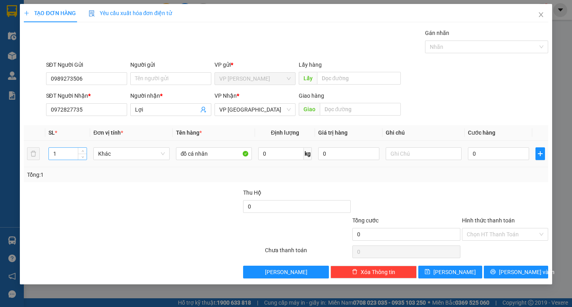
click at [62, 148] on input "1" at bounding box center [68, 154] width 38 height 12
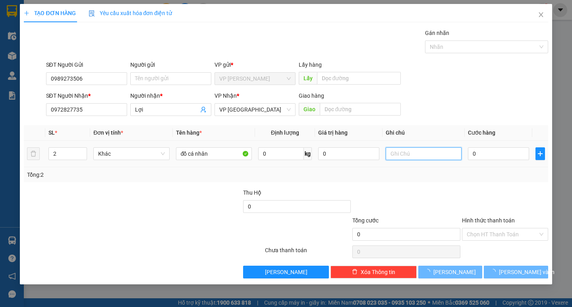
click at [406, 157] on input "text" at bounding box center [424, 153] width 76 height 13
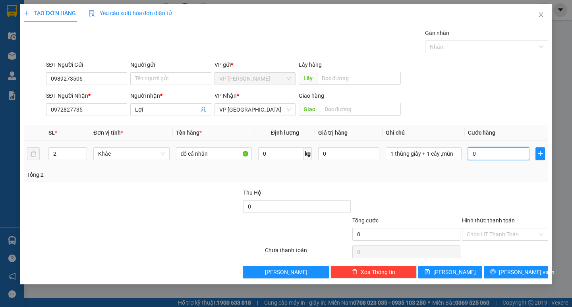
click at [491, 154] on input "0" at bounding box center [498, 153] width 61 height 13
click at [481, 230] on input "Hình thức thanh toán" at bounding box center [502, 234] width 71 height 12
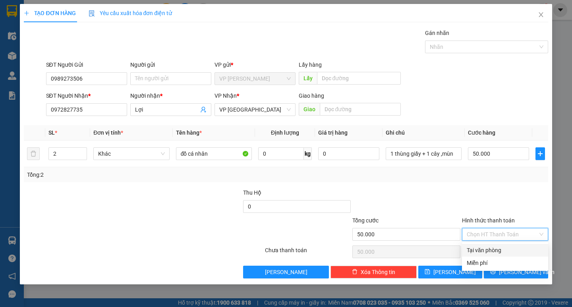
click at [482, 247] on div "Tại văn phòng" at bounding box center [505, 250] width 77 height 9
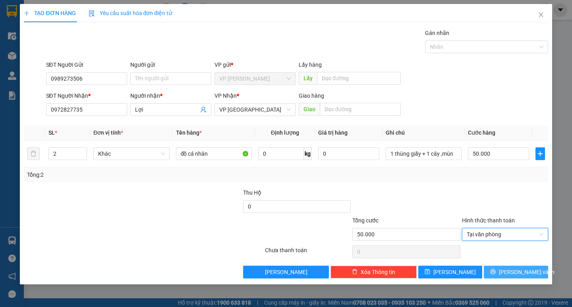
click at [510, 268] on span "[PERSON_NAME] và In" at bounding box center [527, 272] width 56 height 9
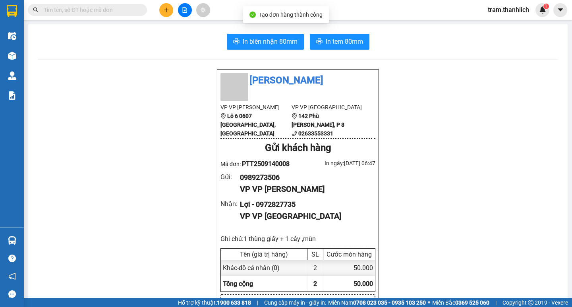
click at [276, 37] on button "In biên nhận 80mm" at bounding box center [265, 42] width 77 height 16
click at [334, 41] on span "In tem 80mm" at bounding box center [344, 42] width 37 height 10
click at [166, 8] on icon "plus" at bounding box center [167, 10] width 6 height 6
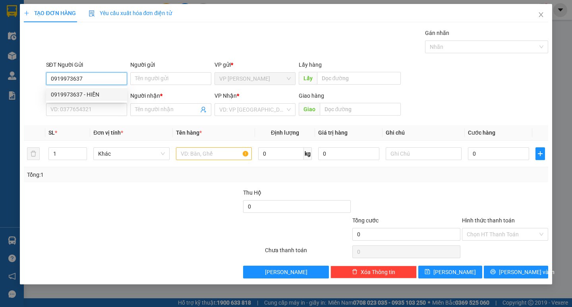
click at [97, 94] on div "0919973637 - HIỀN" at bounding box center [86, 94] width 71 height 9
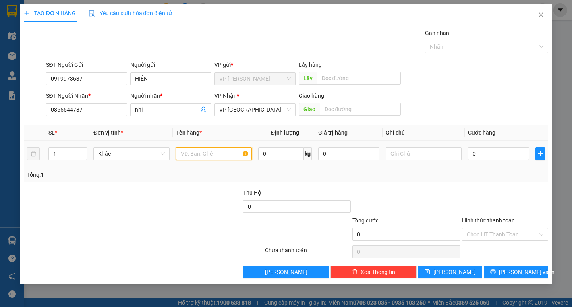
click at [208, 156] on input "text" at bounding box center [214, 153] width 76 height 13
click at [429, 147] on div at bounding box center [424, 154] width 76 height 16
click at [428, 156] on input "text" at bounding box center [424, 153] width 76 height 13
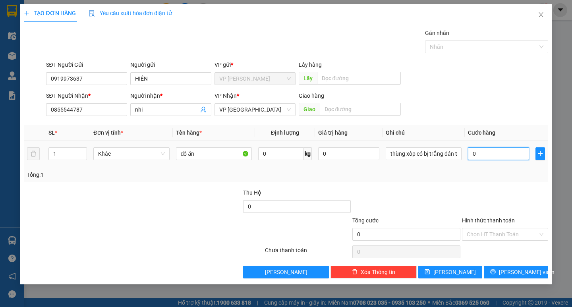
click at [491, 152] on input "0" at bounding box center [498, 153] width 61 height 13
click at [491, 232] on input "Hình thức thanh toán" at bounding box center [502, 234] width 71 height 12
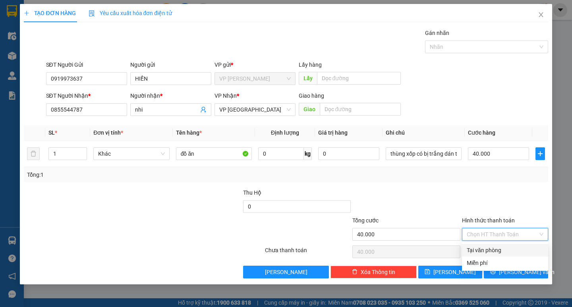
click at [492, 247] on div "Tại văn phòng" at bounding box center [505, 250] width 77 height 9
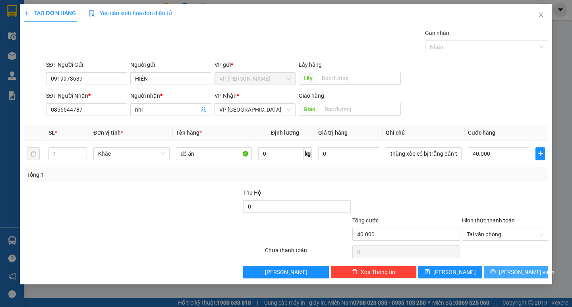
click at [508, 268] on button "[PERSON_NAME] và In" at bounding box center [516, 272] width 64 height 13
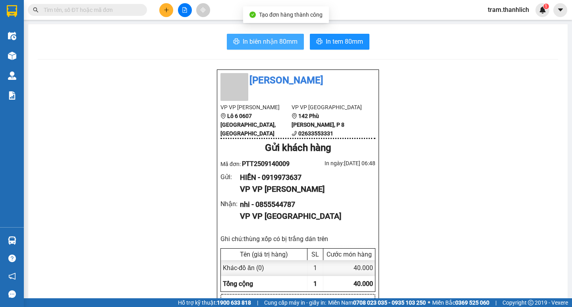
click at [268, 39] on span "In biên nhận 80mm" at bounding box center [270, 42] width 55 height 10
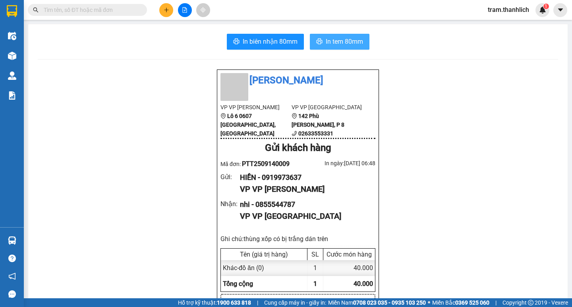
click at [351, 43] on span "In tem 80mm" at bounding box center [344, 42] width 37 height 10
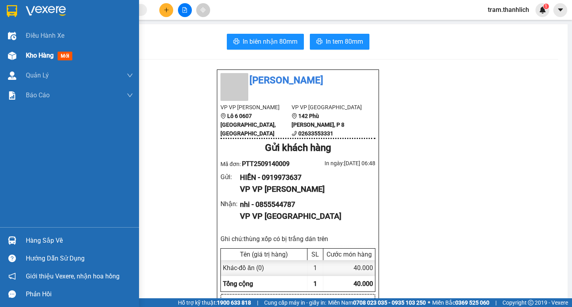
click at [16, 54] on img at bounding box center [12, 56] width 8 height 8
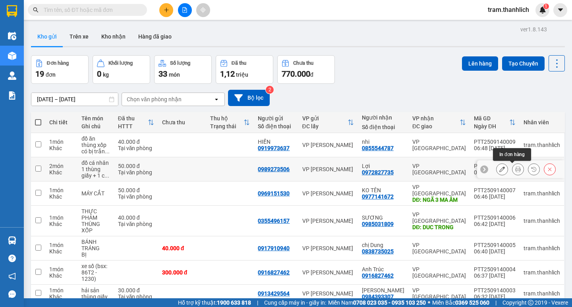
click at [515, 168] on icon at bounding box center [518, 169] width 6 height 6
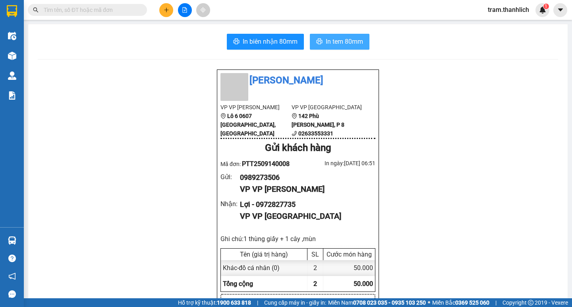
click at [350, 37] on span "In tem 80mm" at bounding box center [344, 42] width 37 height 10
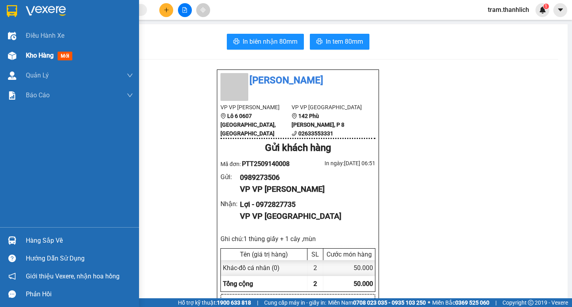
click at [10, 52] on img at bounding box center [12, 56] width 8 height 8
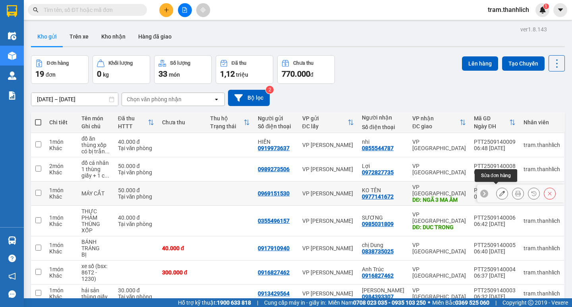
click at [499, 192] on icon at bounding box center [502, 194] width 6 height 6
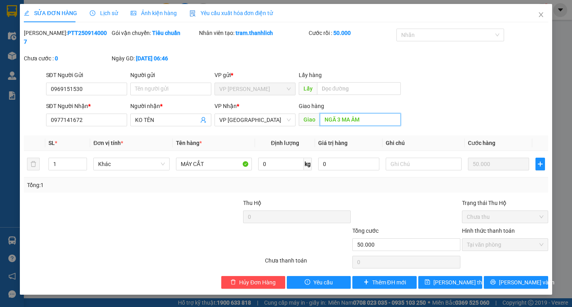
click at [374, 113] on input "NGÃ 3 MA ÂM" at bounding box center [360, 119] width 81 height 13
click at [449, 278] on span "[PERSON_NAME] thay đổi" at bounding box center [465, 282] width 64 height 9
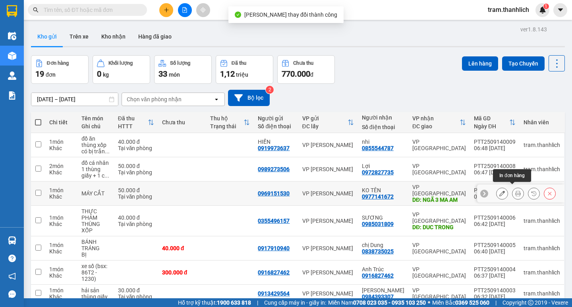
click at [515, 193] on icon at bounding box center [518, 194] width 6 height 6
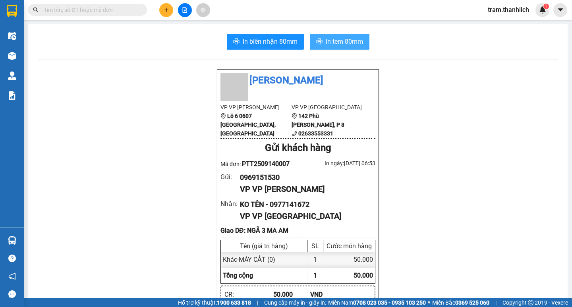
click at [342, 39] on span "In tem 80mm" at bounding box center [344, 42] width 37 height 10
drag, startPoint x: 427, startPoint y: 33, endPoint x: 435, endPoint y: 244, distance: 211.0
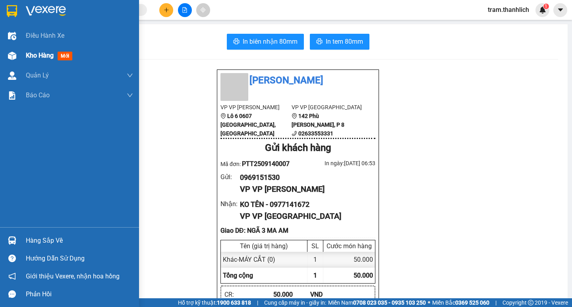
click at [25, 54] on div "Kho hàng mới" at bounding box center [69, 56] width 139 height 20
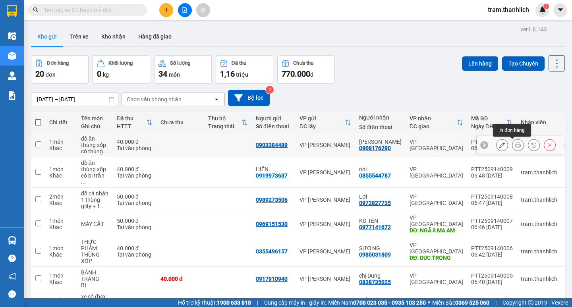
click at [512, 145] on button at bounding box center [517, 145] width 11 height 14
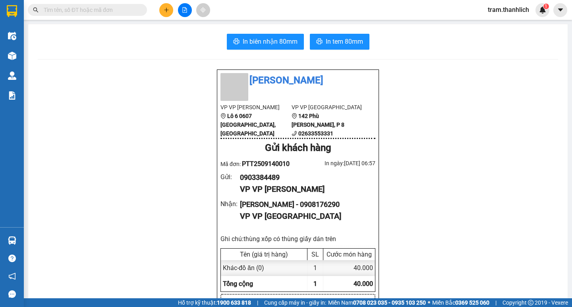
click at [272, 39] on span "In biên nhận 80mm" at bounding box center [270, 42] width 55 height 10
click at [342, 38] on span "In tem 80mm" at bounding box center [344, 42] width 37 height 10
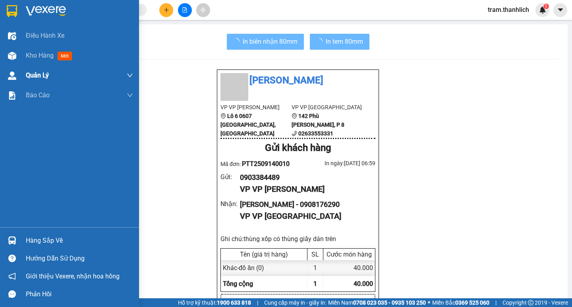
drag, startPoint x: 15, startPoint y: 55, endPoint x: 118, endPoint y: 75, distance: 105.1
click at [15, 55] on img at bounding box center [12, 56] width 8 height 8
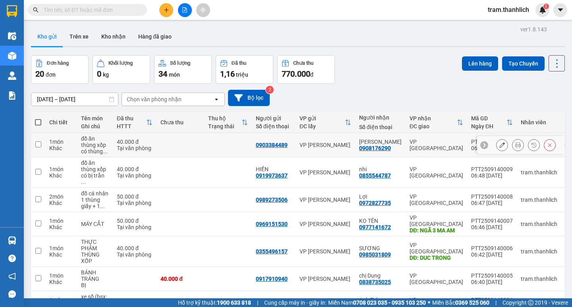
click at [512, 146] on button at bounding box center [517, 145] width 11 height 14
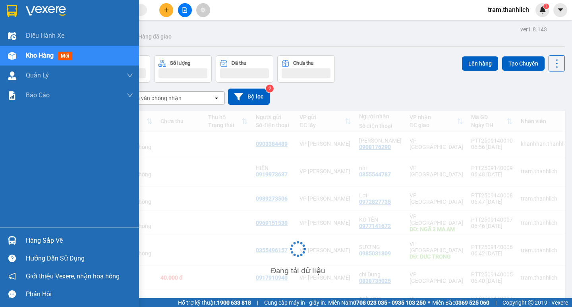
click at [21, 52] on div "Kho hàng mới" at bounding box center [69, 56] width 139 height 20
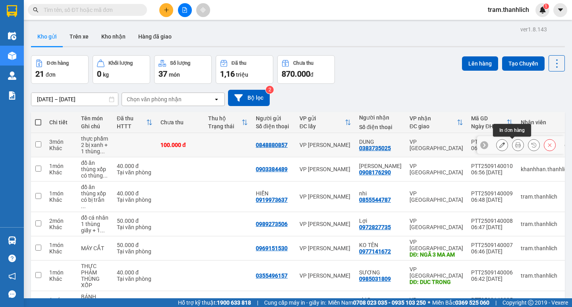
click at [512, 148] on button at bounding box center [517, 145] width 11 height 14
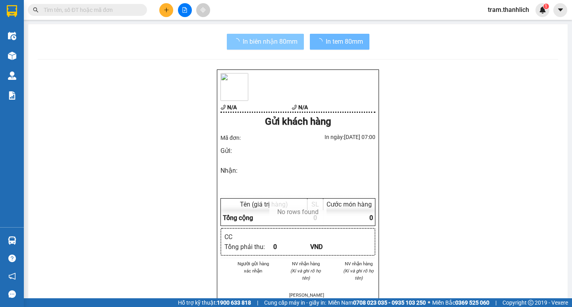
click at [289, 44] on span "In biên nhận 80mm" at bounding box center [270, 42] width 55 height 10
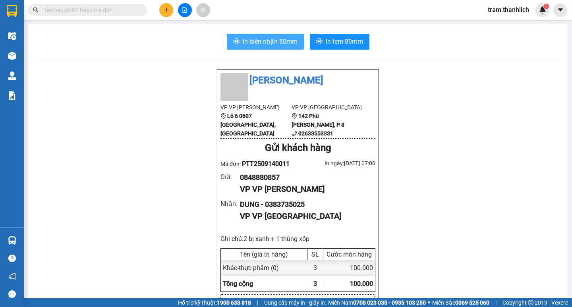
click at [286, 42] on span "In biên nhận 80mm" at bounding box center [270, 42] width 55 height 10
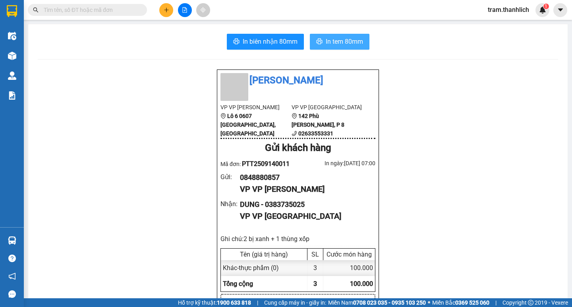
click at [346, 43] on span "In tem 80mm" at bounding box center [344, 42] width 37 height 10
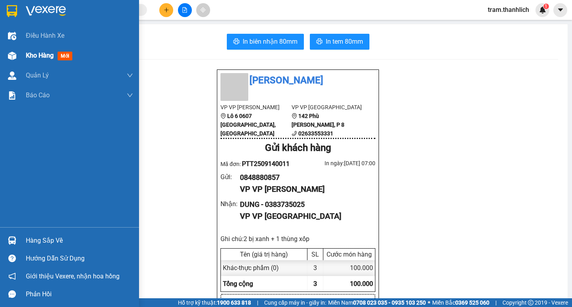
click at [8, 62] on div at bounding box center [12, 56] width 14 height 14
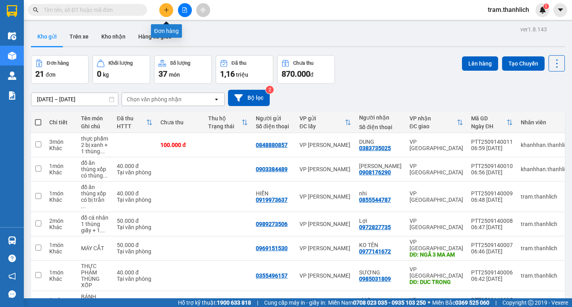
click at [164, 10] on icon "plus" at bounding box center [167, 10] width 6 height 6
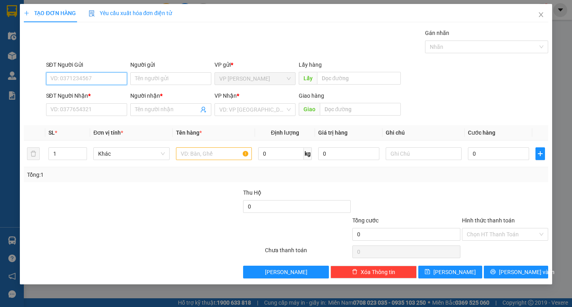
click at [104, 80] on input "SĐT Người Gửi" at bounding box center [86, 78] width 81 height 13
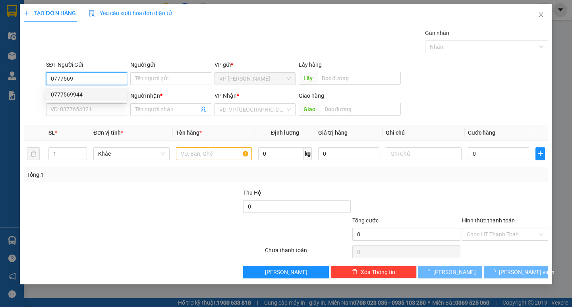
click at [102, 93] on div "0777569944" at bounding box center [86, 94] width 71 height 9
type input "0777569944"
type input "0914144109"
type input "ANH CHƠN"
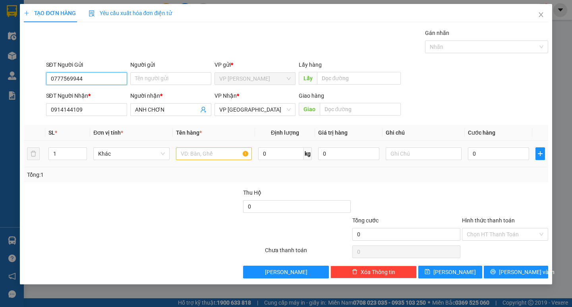
type input "0777569944"
click at [210, 155] on input "text" at bounding box center [214, 153] width 76 height 13
type input "D"
drag, startPoint x: 212, startPoint y: 147, endPoint x: 209, endPoint y: 153, distance: 6.6
click at [211, 148] on div at bounding box center [214, 154] width 76 height 16
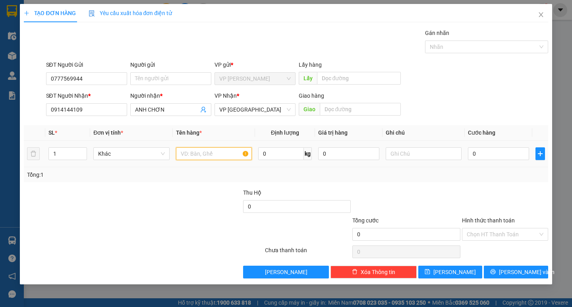
click at [209, 154] on input "text" at bounding box center [214, 153] width 76 height 13
type input "D"
type input "ĐỒ KHÔ"
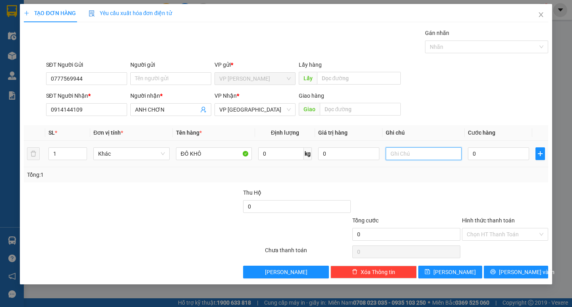
click at [387, 154] on input "text" at bounding box center [424, 153] width 76 height 13
type input "THÙNG GIẤY"
click at [502, 152] on input "0" at bounding box center [498, 153] width 61 height 13
type input "5"
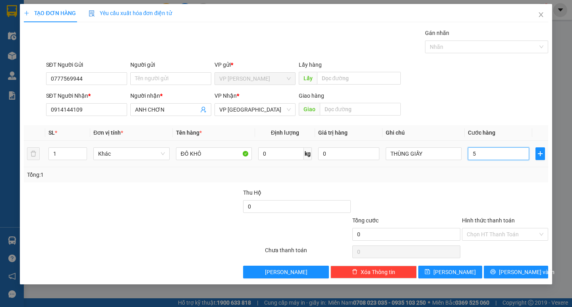
type input "5"
type input "50"
type input "500"
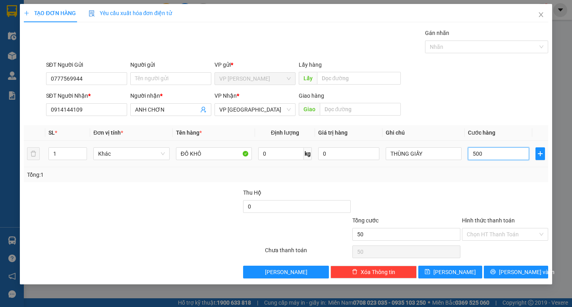
type input "500"
type input "5.000"
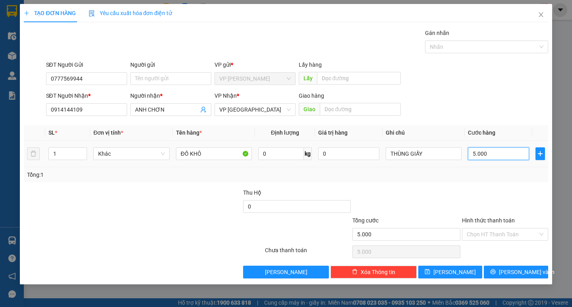
type input "50.000"
click at [497, 234] on input "Hình thức thanh toán" at bounding box center [502, 234] width 71 height 12
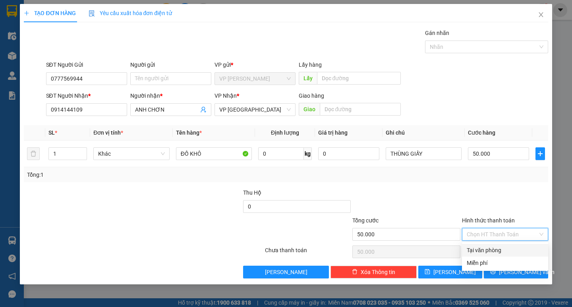
drag, startPoint x: 494, startPoint y: 249, endPoint x: 507, endPoint y: 261, distance: 18.0
click at [495, 250] on div "Tại văn phòng" at bounding box center [505, 250] width 77 height 9
type input "0"
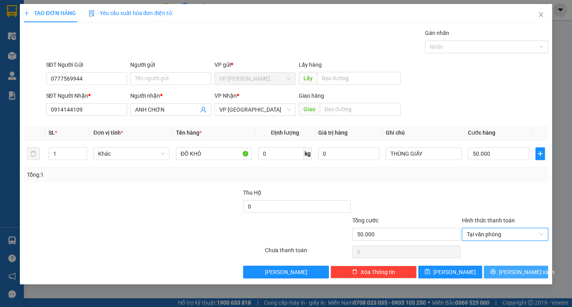
click at [516, 273] on span "[PERSON_NAME] và In" at bounding box center [527, 272] width 56 height 9
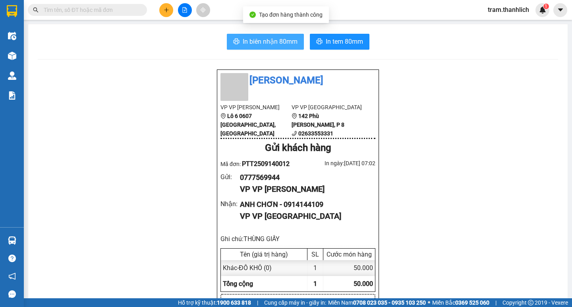
click at [271, 39] on span "In biên nhận 80mm" at bounding box center [270, 42] width 55 height 10
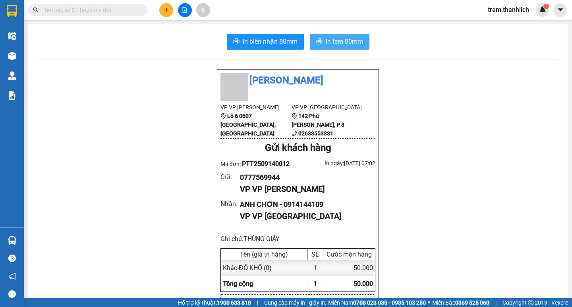
click at [349, 34] on button "In tem 80mm" at bounding box center [340, 42] width 60 height 16
click at [345, 44] on span "In tem 80mm" at bounding box center [344, 42] width 37 height 10
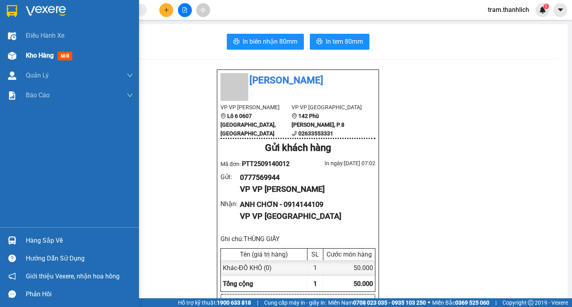
click at [10, 54] on img at bounding box center [12, 56] width 8 height 8
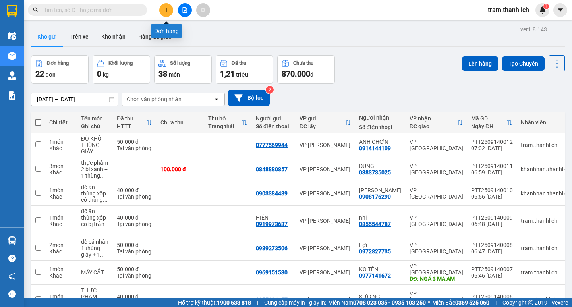
click at [170, 8] on button at bounding box center [166, 10] width 14 height 14
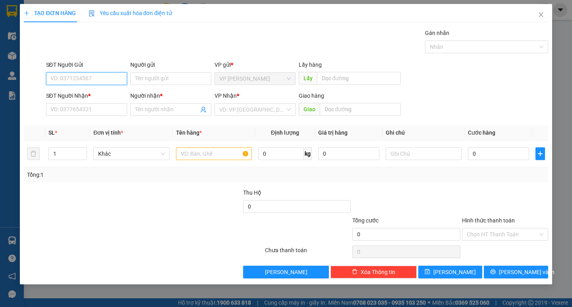
click at [90, 80] on input "SĐT Người Gửi" at bounding box center [86, 78] width 81 height 13
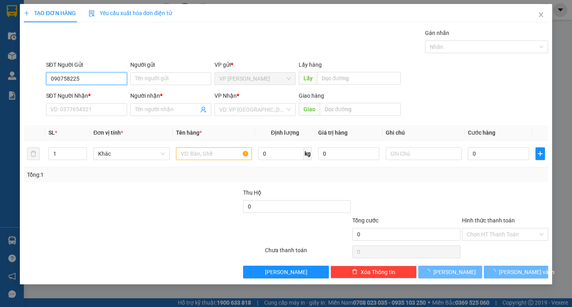
type input "0907582255"
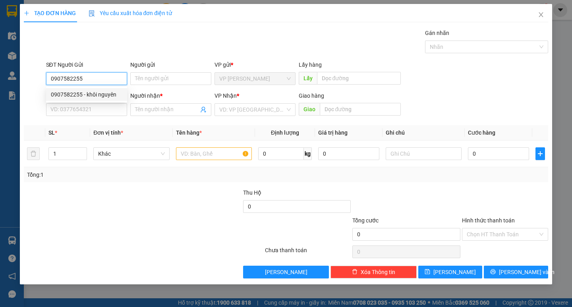
click at [106, 96] on div "0907582255 - khôi nguyên" at bounding box center [86, 94] width 71 height 9
type input "khôi nguyên"
type input "0948629429"
type input "NHẬT"
type input "0907582255"
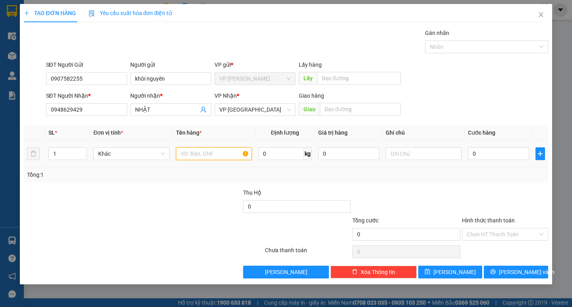
click at [185, 154] on input "text" at bounding box center [214, 153] width 76 height 13
type input "D"
type input "ĐỒ ĂN"
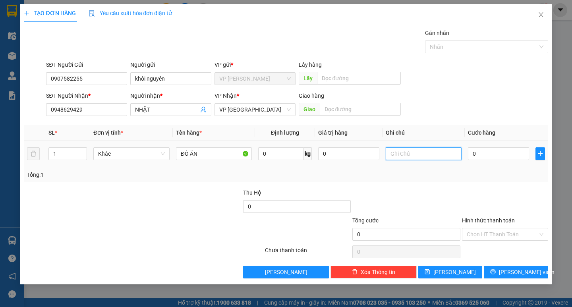
click at [418, 152] on input "text" at bounding box center [424, 153] width 76 height 13
type input "THÙNG GIẤY"
click at [504, 158] on input "0" at bounding box center [498, 153] width 61 height 13
type input "3"
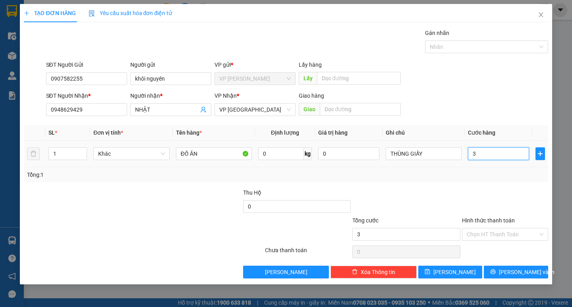
type input "3"
type input "30"
type input "300"
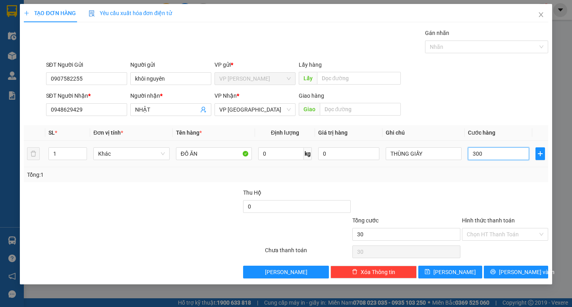
type input "300"
type input "3.000"
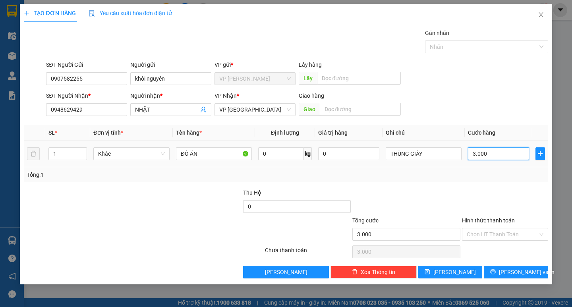
type input "30.000"
click at [516, 235] on input "Hình thức thanh toán" at bounding box center [502, 234] width 71 height 12
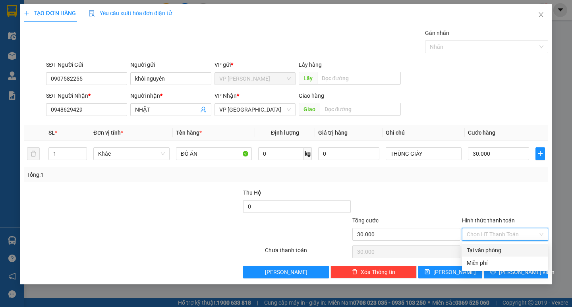
click at [513, 244] on div "Tại văn phòng" at bounding box center [505, 250] width 86 height 13
type input "0"
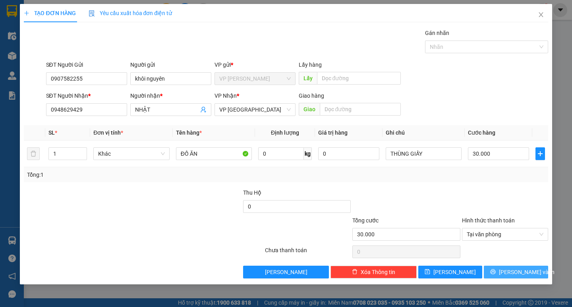
click at [514, 274] on span "[PERSON_NAME] và In" at bounding box center [527, 272] width 56 height 9
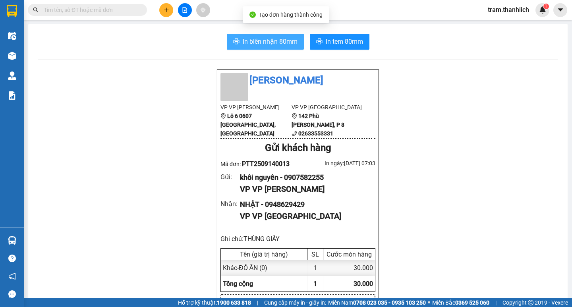
click at [266, 37] on span "In biên nhận 80mm" at bounding box center [270, 42] width 55 height 10
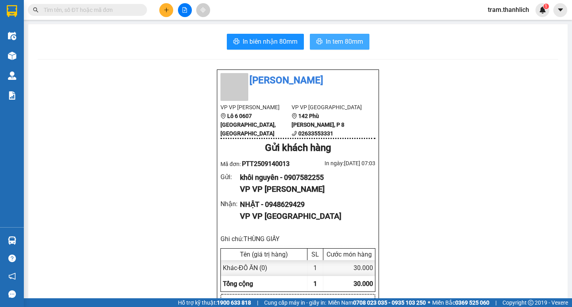
click at [336, 46] on span "In tem 80mm" at bounding box center [344, 42] width 37 height 10
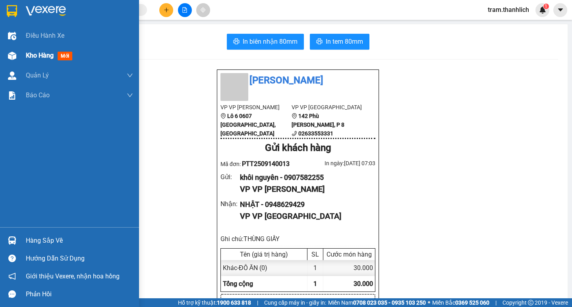
click at [58, 59] on div "Kho hàng mới" at bounding box center [51, 55] width 50 height 10
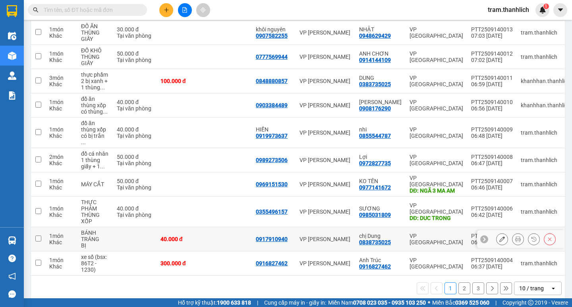
scroll to position [113, 0]
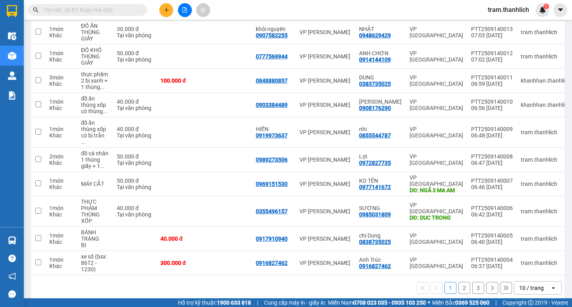
click at [522, 284] on div "10 / trang" at bounding box center [531, 288] width 25 height 8
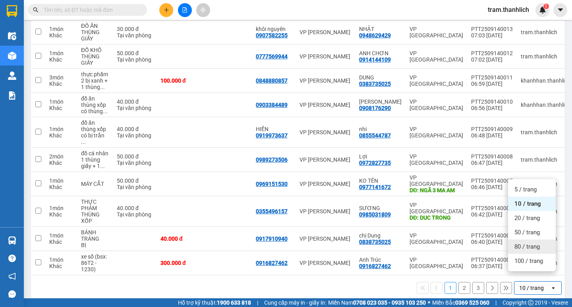
click at [524, 239] on div "50 / trang" at bounding box center [532, 232] width 48 height 14
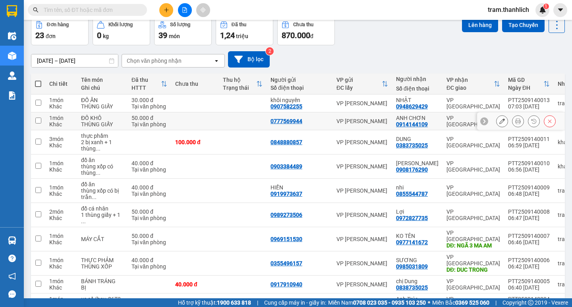
scroll to position [33, 0]
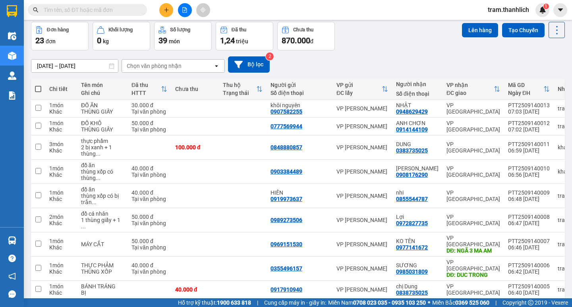
click at [162, 10] on button at bounding box center [166, 10] width 14 height 14
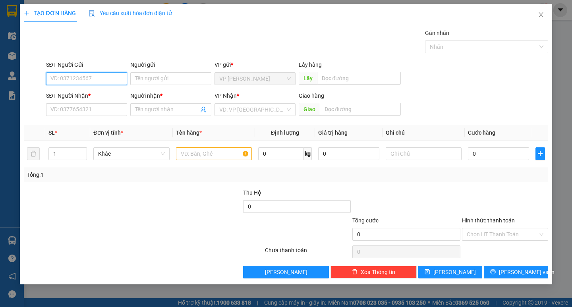
click at [99, 77] on input "SĐT Người Gửi" at bounding box center [86, 78] width 81 height 13
click at [86, 93] on div "0899918788" at bounding box center [86, 94] width 71 height 9
type input "0899918788"
type input "0562120469"
type input "hậu"
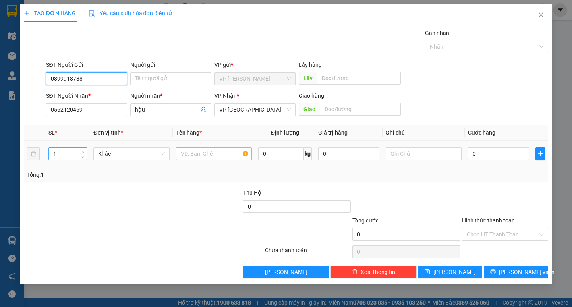
type input "0899918788"
type input "2"
click at [83, 150] on icon "up" at bounding box center [82, 151] width 3 height 3
click at [199, 153] on input "text" at bounding box center [214, 153] width 76 height 13
click at [201, 110] on icon "user-add" at bounding box center [202, 110] width 5 height 6
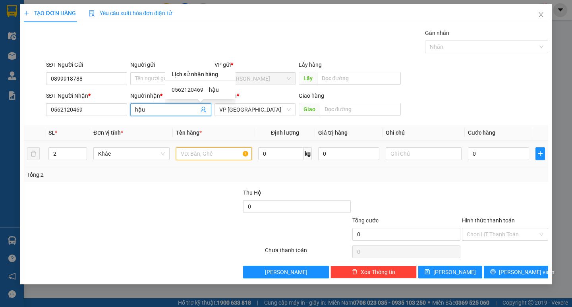
click at [208, 154] on input "text" at bounding box center [214, 153] width 76 height 13
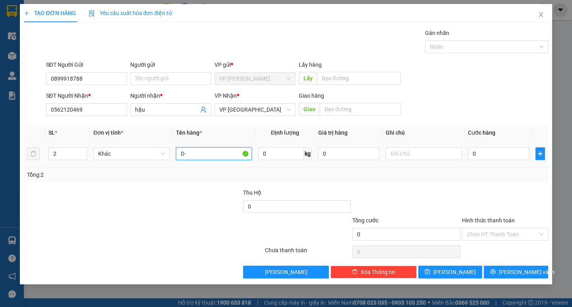
type input "D"
type input "ĐỒ ĂN"
click at [417, 150] on input "text" at bounding box center [424, 153] width 76 height 13
type input "1T GIẤY+1T XỐP NHỎ"
click at [483, 152] on input "0" at bounding box center [498, 153] width 61 height 13
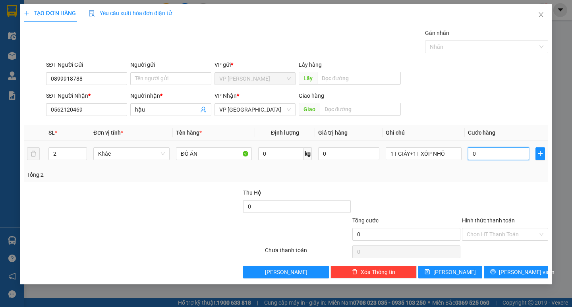
type input "5"
type input "50"
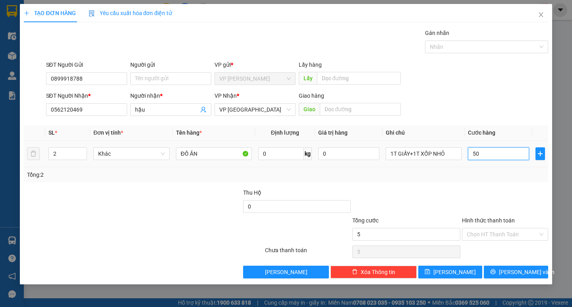
type input "50"
type input "500"
type input "5.000"
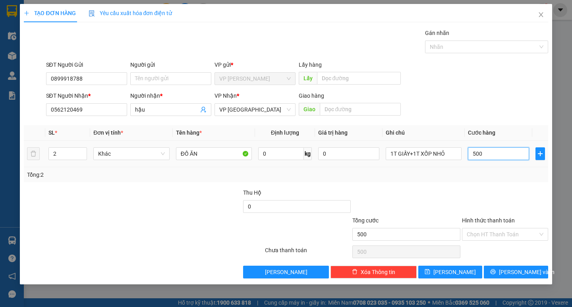
type input "5.000"
type input "50.000"
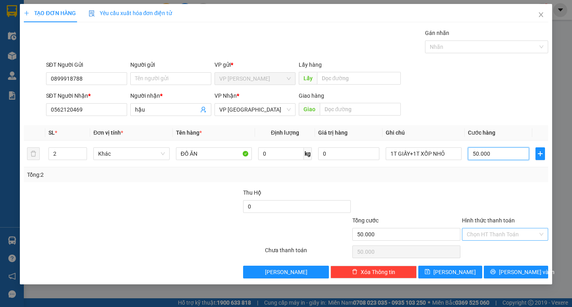
type input "50.000"
click at [489, 236] on input "Hình thức thanh toán" at bounding box center [502, 234] width 71 height 12
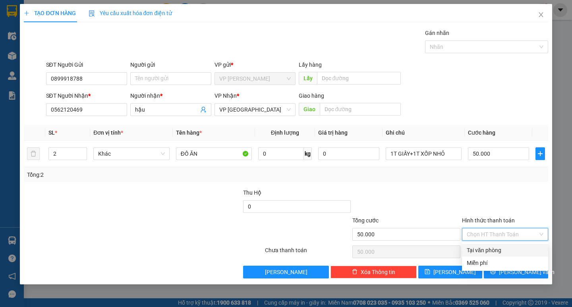
click at [493, 253] on div "Tại văn phòng" at bounding box center [505, 250] width 77 height 9
type input "0"
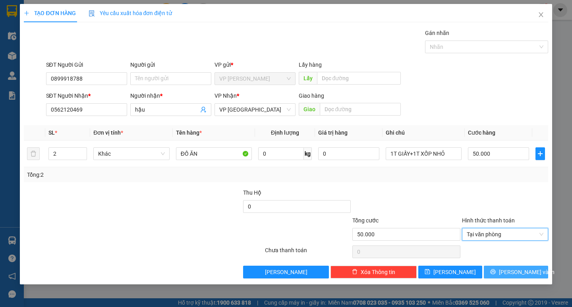
click at [510, 272] on span "[PERSON_NAME] và In" at bounding box center [527, 272] width 56 height 9
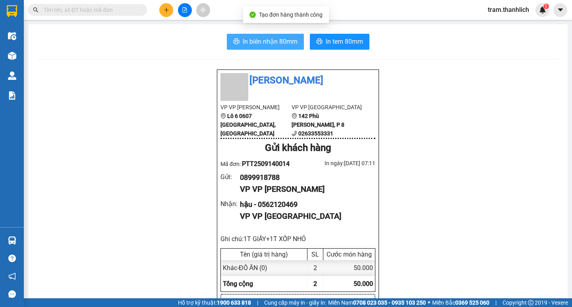
click at [266, 41] on span "In biên nhận 80mm" at bounding box center [270, 42] width 55 height 10
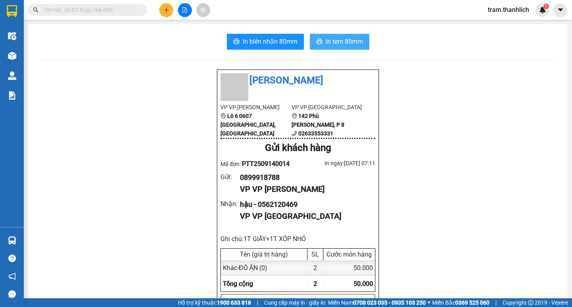
click at [334, 44] on span "In tem 80mm" at bounding box center [344, 42] width 37 height 10
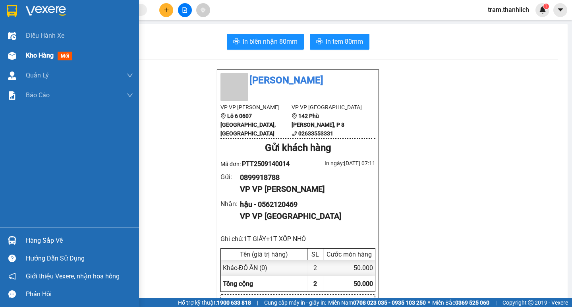
click at [41, 57] on span "Kho hàng" at bounding box center [40, 56] width 28 height 8
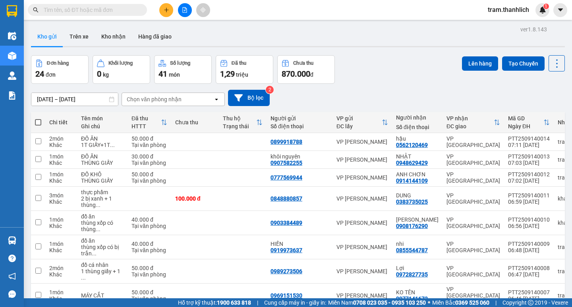
click at [161, 14] on button at bounding box center [166, 10] width 14 height 14
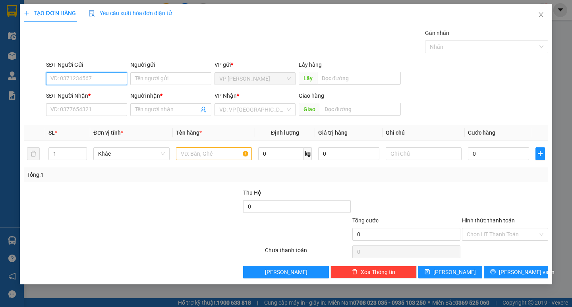
click at [71, 79] on input "SĐT Người Gửi" at bounding box center [86, 78] width 81 height 13
type input "0362294644"
click at [69, 91] on div "0362294644" at bounding box center [86, 94] width 71 height 9
type input "0586091740"
type input "0362294644"
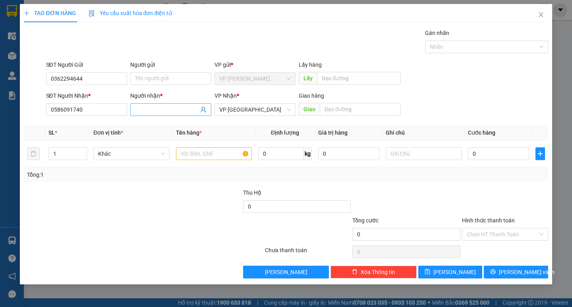
click at [183, 113] on input "Người nhận *" at bounding box center [167, 109] width 64 height 9
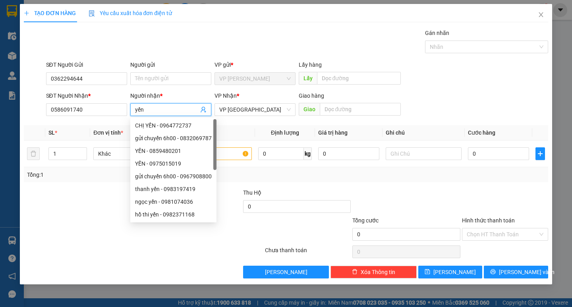
type input "yến"
click at [467, 96] on div "SĐT Người Nhận * 0586091740 Người nhận * yến VP Nhận * VP Đà Lạt Giao hàng Giao" at bounding box center [296, 105] width 505 height 28
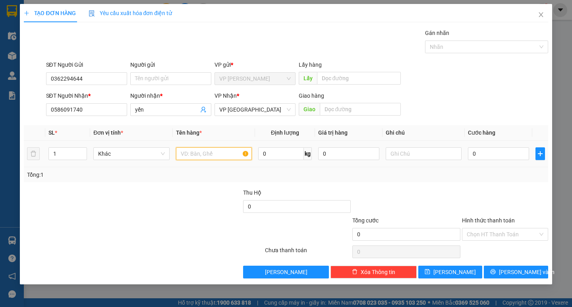
click at [225, 157] on input "text" at bounding box center [214, 153] width 76 height 13
type input "d"
type input "đồ ăn"
click at [401, 156] on input "text" at bounding box center [424, 153] width 76 height 13
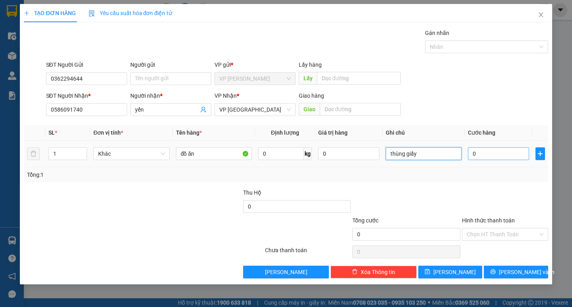
type input "thùng giấy"
click at [513, 159] on input "0" at bounding box center [498, 153] width 61 height 13
type input "3"
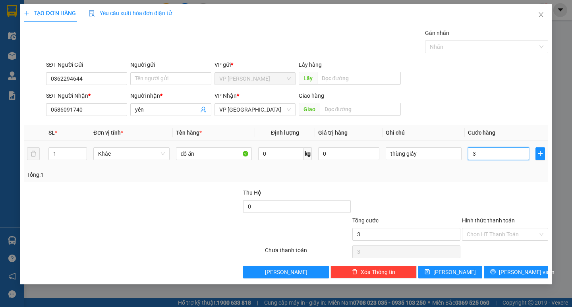
type input "30"
type input "300"
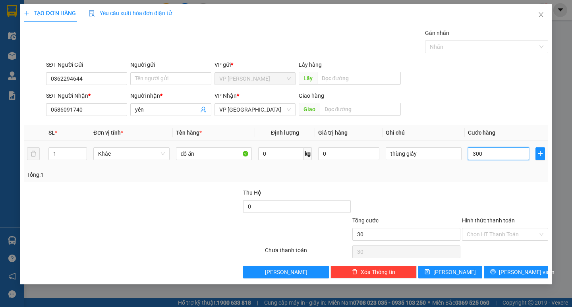
type input "300"
type input "3.000"
type input "30.000"
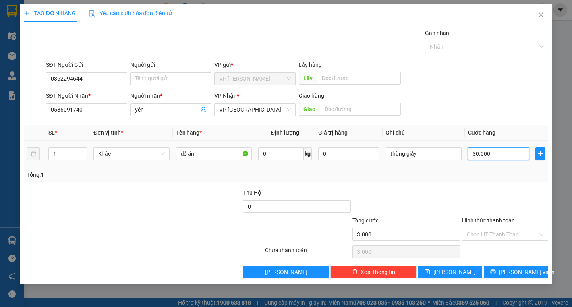
type input "30.000"
click at [522, 272] on span "[PERSON_NAME] và In" at bounding box center [527, 272] width 56 height 9
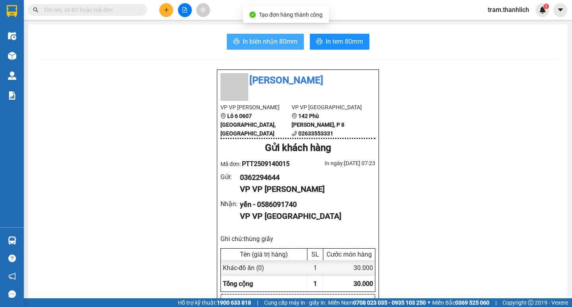
click at [270, 45] on span "In biên nhận 80mm" at bounding box center [270, 42] width 55 height 10
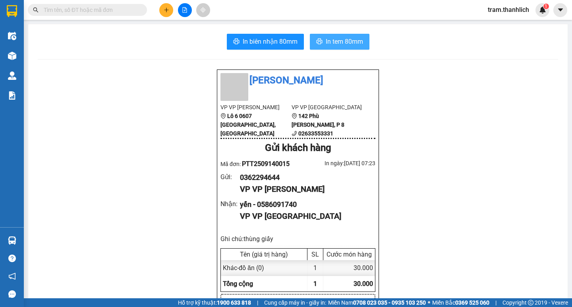
click at [348, 48] on button "In tem 80mm" at bounding box center [340, 42] width 60 height 16
click at [348, 42] on span "In tem 80mm" at bounding box center [344, 42] width 37 height 10
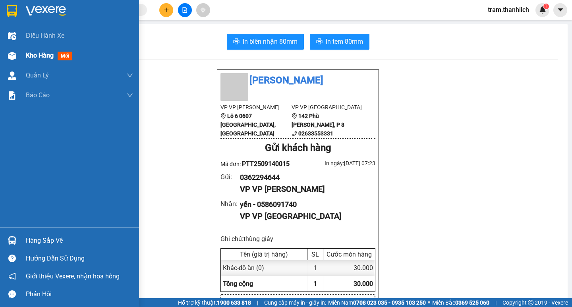
click at [25, 55] on div "Kho hàng mới" at bounding box center [69, 56] width 139 height 20
